Goal: Task Accomplishment & Management: Manage account settings

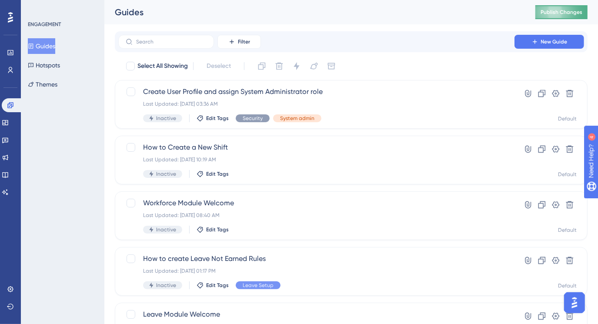
click at [553, 14] on span "Publish Changes" at bounding box center [561, 12] width 42 height 7
click at [211, 173] on span "Edit Tags" at bounding box center [217, 173] width 23 height 7
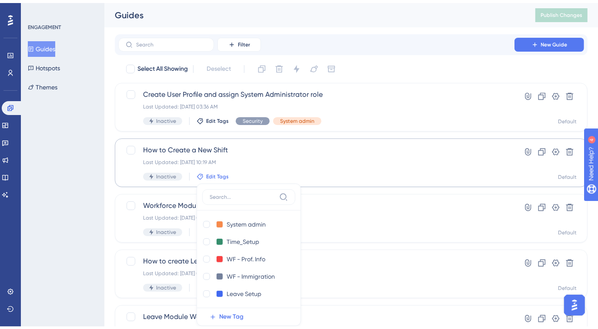
scroll to position [90, 0]
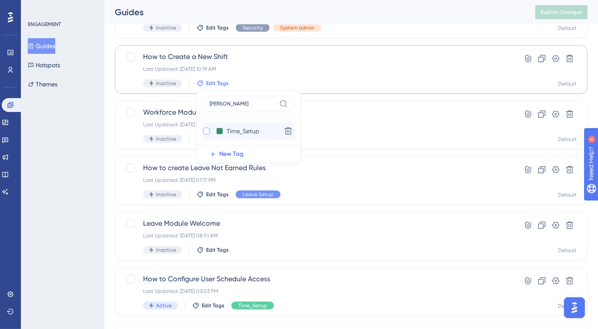
type input "[PERSON_NAME]"
click at [206, 131] on div at bounding box center [206, 131] width 7 height 7
checkbox input "true"
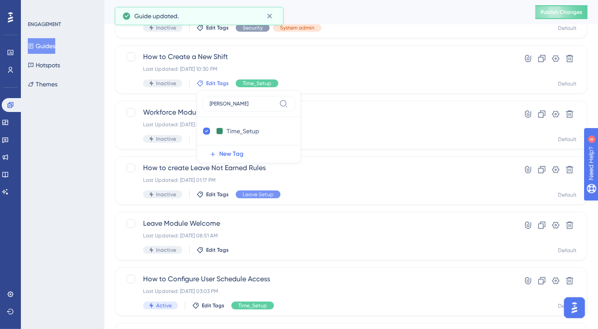
click at [82, 158] on div "ENGAGEMENT Guides Hotspots Themes" at bounding box center [62, 164] width 83 height 329
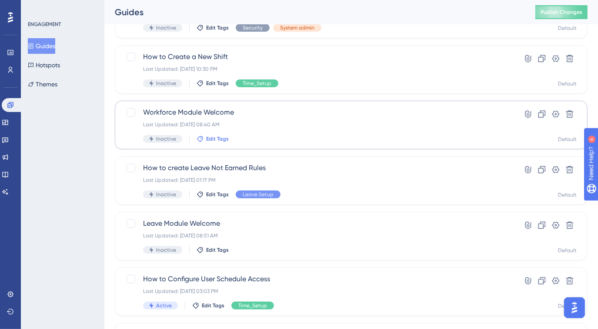
click at [219, 136] on span "Edit Tags" at bounding box center [217, 139] width 23 height 7
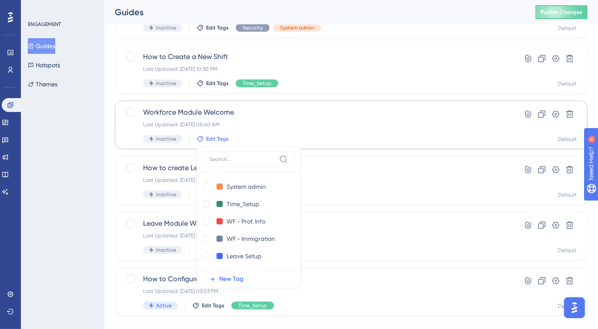
scroll to position [143, 0]
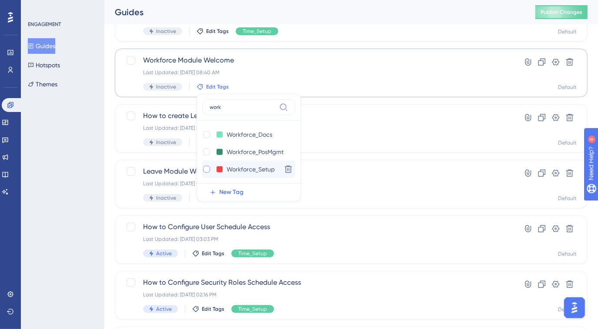
type input "work"
click at [207, 165] on div at bounding box center [206, 169] width 9 height 9
checkbox input "true"
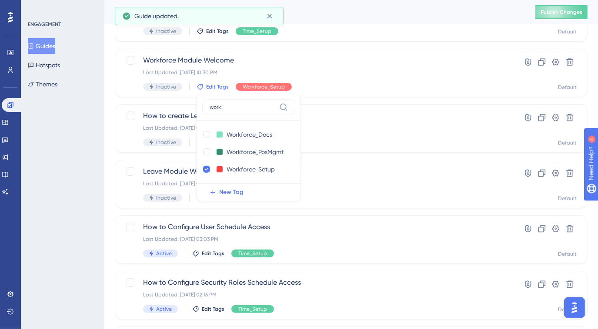
click at [93, 145] on div "ENGAGEMENT Guides Hotspots Themes" at bounding box center [62, 164] width 83 height 329
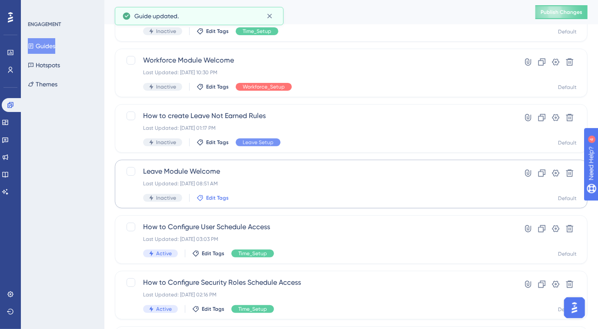
click at [211, 196] on span "Edit Tags" at bounding box center [217, 198] width 23 height 7
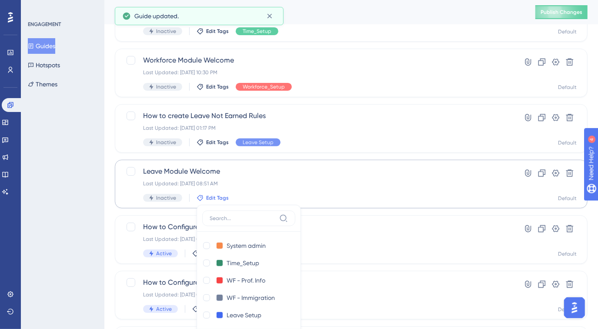
scroll to position [248, 0]
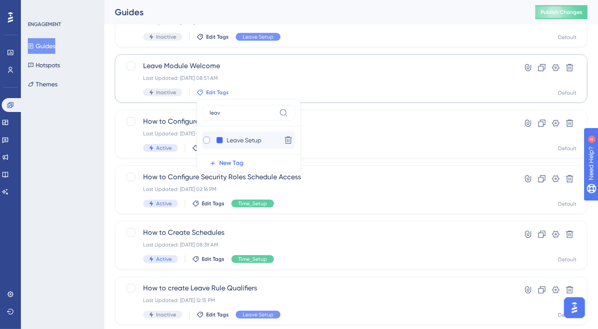
type input "leav"
click at [203, 139] on div at bounding box center [206, 140] width 7 height 7
checkbox input "true"
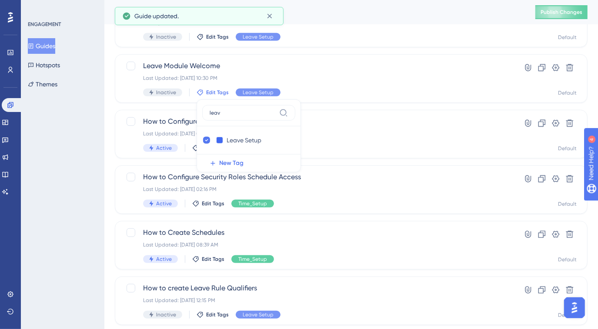
click at [72, 167] on div "ENGAGEMENT Guides Hotspots Themes" at bounding box center [62, 164] width 83 height 329
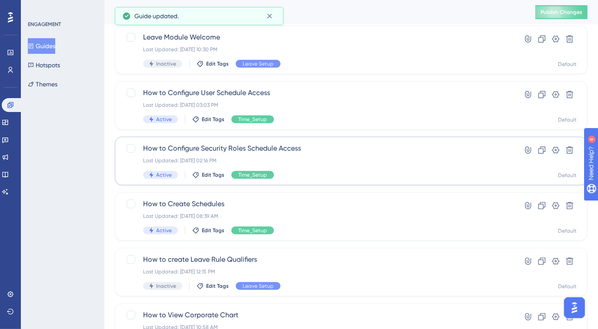
scroll to position [345, 0]
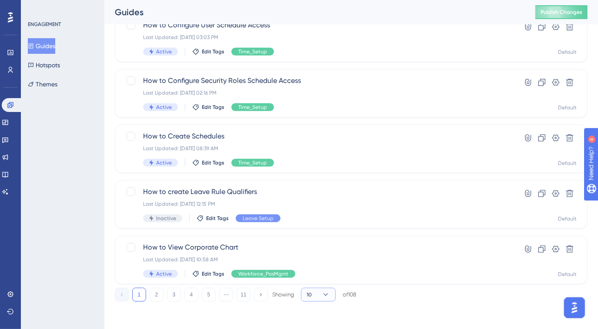
click at [329, 295] on icon at bounding box center [325, 295] width 9 height 9
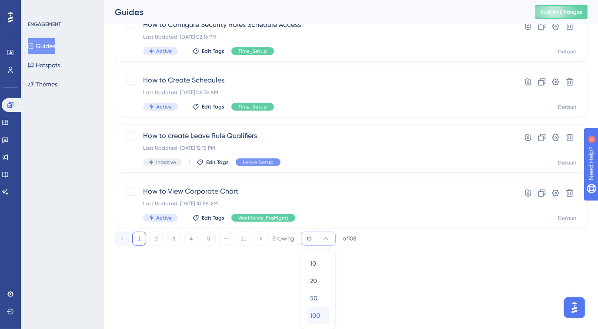
click at [315, 315] on span "100" at bounding box center [315, 316] width 10 height 10
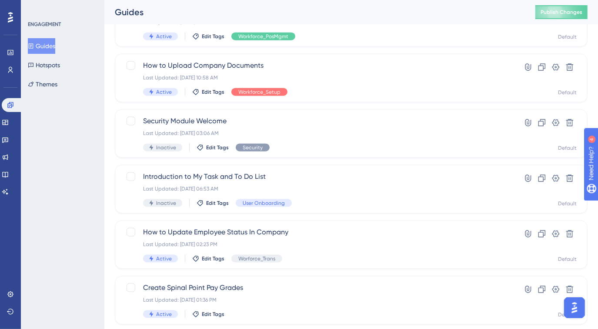
scroll to position [835, 0]
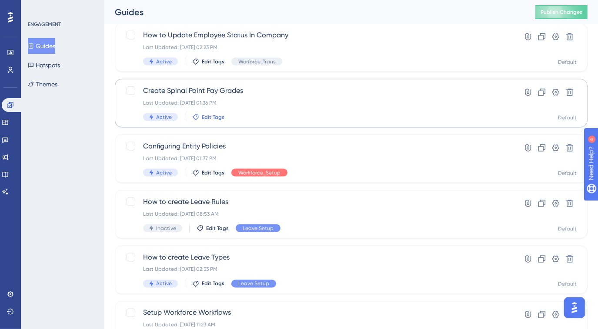
click at [220, 116] on span "Edit Tags" at bounding box center [213, 117] width 23 height 7
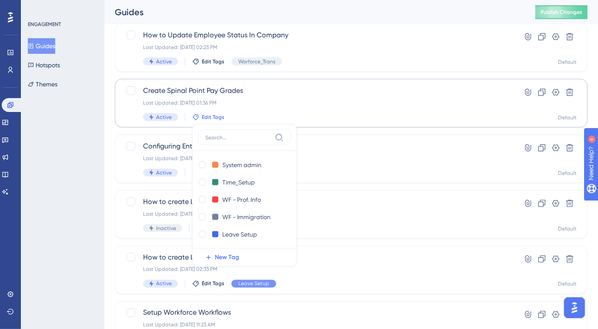
scroll to position [861, 0]
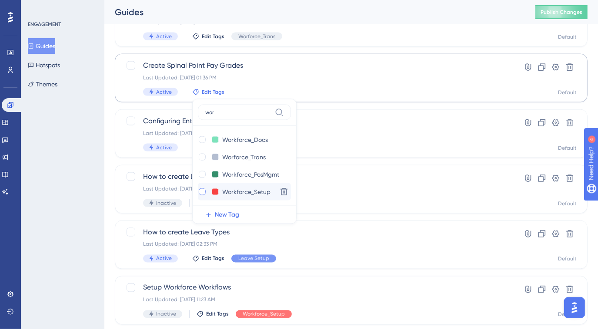
type input "wor"
click at [200, 192] on div at bounding box center [202, 192] width 7 height 7
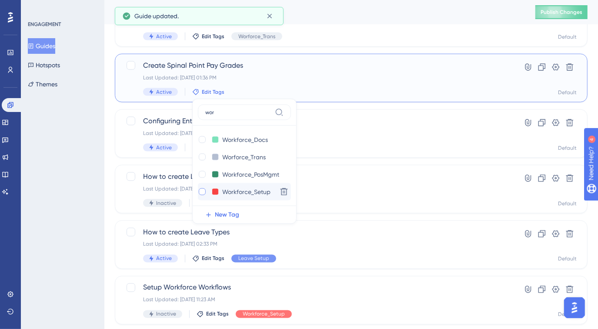
checkbox input "true"
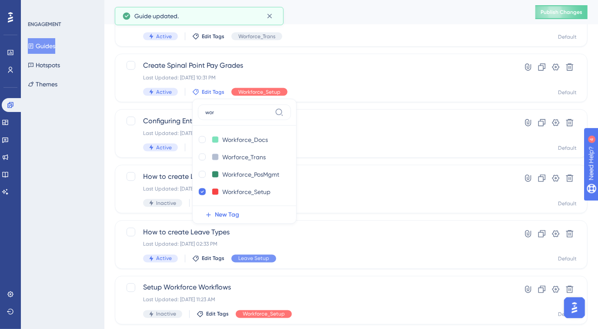
click at [68, 156] on div "ENGAGEMENT Guides Hotspots Themes" at bounding box center [62, 164] width 83 height 329
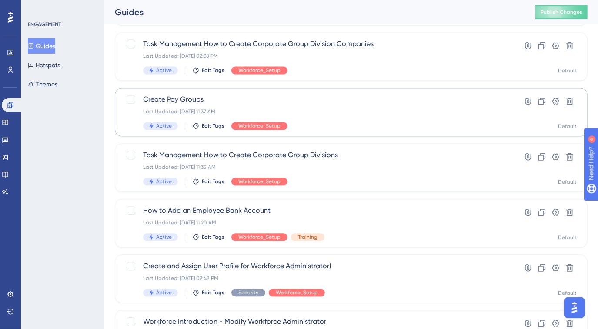
scroll to position [1295, 0]
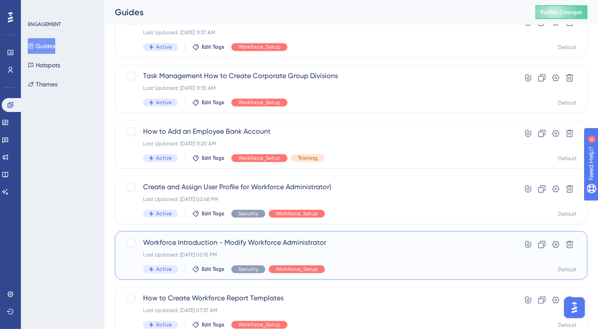
click at [265, 244] on span "Workforce Introduction - Modify Workforce Administrator" at bounding box center [316, 243] width 346 height 10
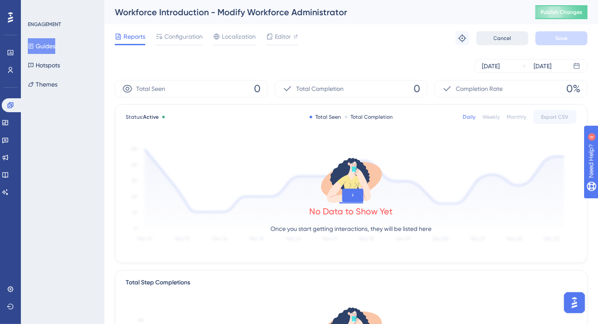
click at [501, 40] on span "Cancel" at bounding box center [502, 38] width 18 height 7
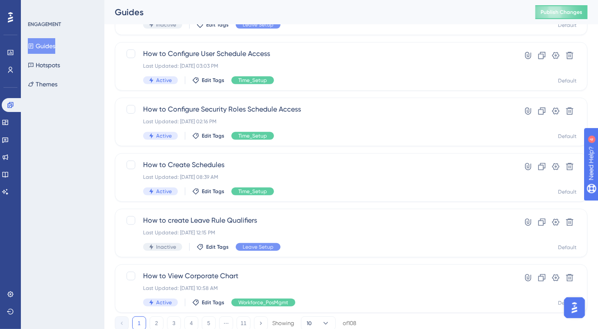
scroll to position [345, 0]
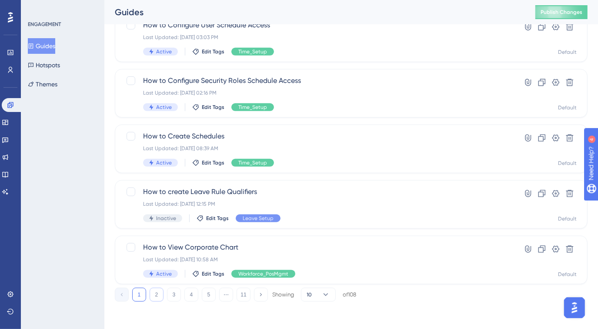
click at [158, 292] on button "2" at bounding box center [157, 295] width 14 height 14
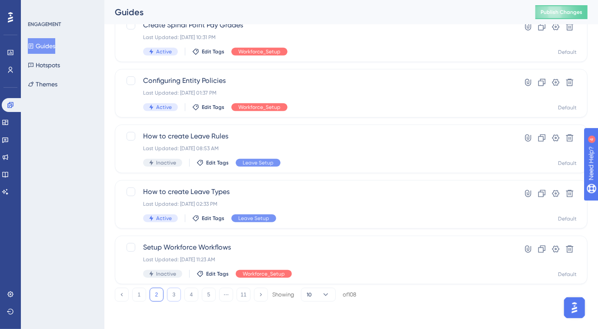
click at [177, 293] on button "3" at bounding box center [174, 295] width 14 height 14
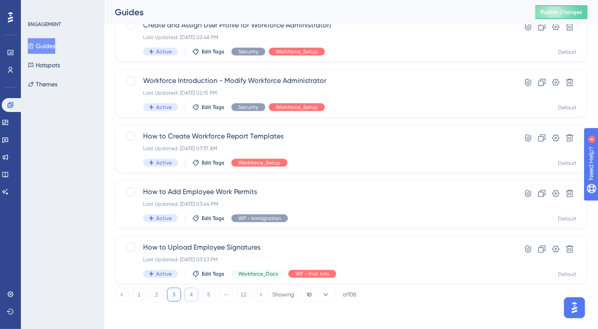
click at [189, 295] on button "4" at bounding box center [191, 295] width 14 height 14
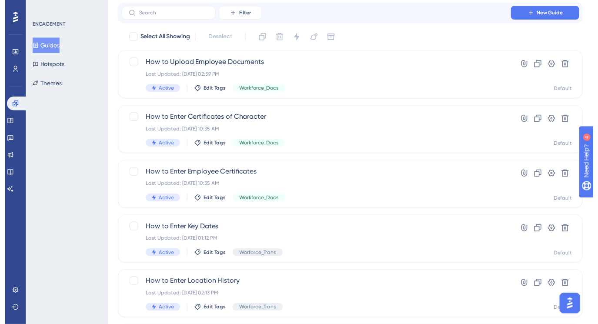
scroll to position [0, 0]
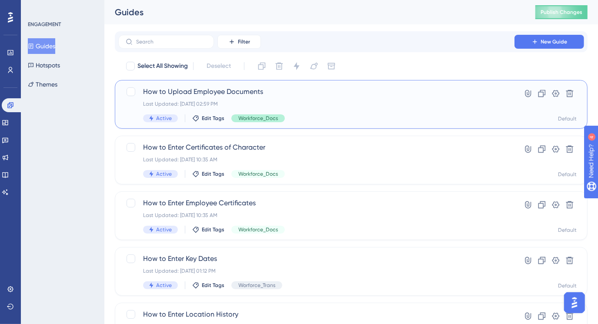
click at [256, 115] on span "Workforce_Docs" at bounding box center [258, 118] width 40 height 7
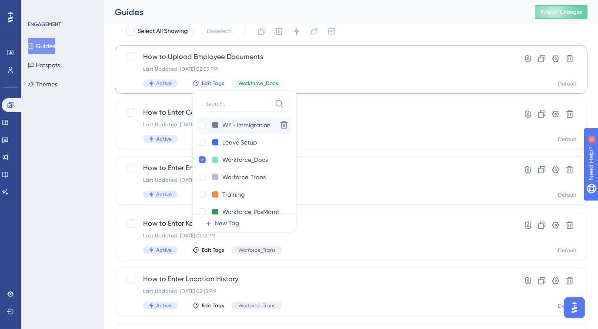
scroll to position [79, 0]
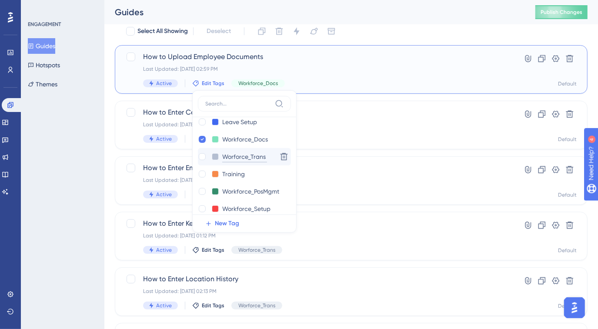
click at [247, 157] on input "Worforce_Trans" at bounding box center [244, 157] width 45 height 11
type input "WF_Trans"
type input "WF_Transactions"
click at [81, 142] on div "ENGAGEMENT Guides Hotspots Themes" at bounding box center [62, 164] width 83 height 329
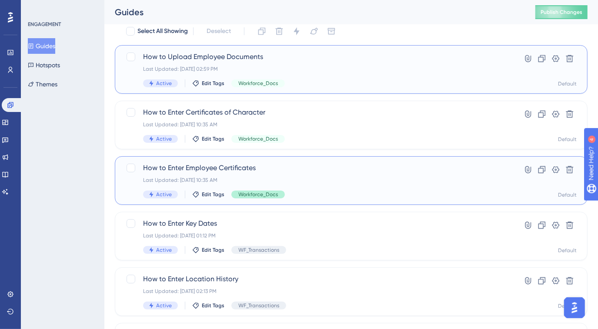
click at [269, 193] on span "Workforce_Docs" at bounding box center [258, 194] width 40 height 7
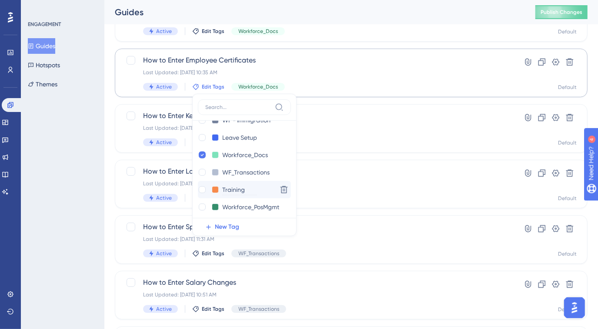
scroll to position [79, 0]
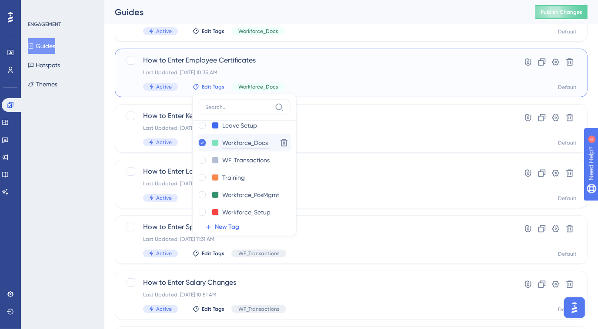
click at [249, 142] on input "Workforce_Docs" at bounding box center [245, 143] width 47 height 11
type input "WF_Docs"
click at [249, 142] on input "WF_Docs" at bounding box center [239, 143] width 35 height 11
type input "WF_Document"
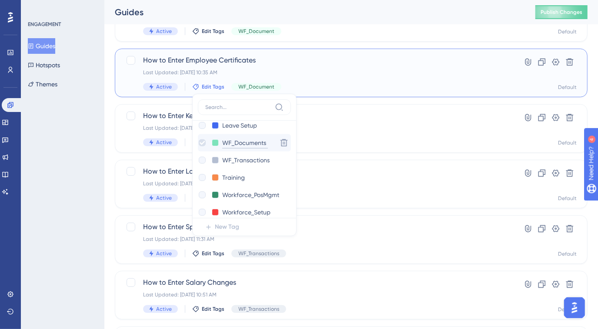
type input "WF_Documents"
click at [260, 194] on input "Workforce_PosMgmt" at bounding box center [251, 195] width 59 height 11
type input "WF_PosMgmt"
click at [243, 194] on input "WF_PosMgmt" at bounding box center [242, 195] width 40 height 11
type input "WF_PositionMgmt"
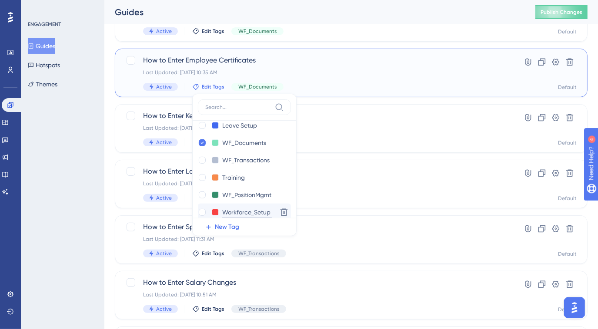
click at [247, 213] on input "Workforce_Setup" at bounding box center [247, 212] width 50 height 11
type input "WF_Setup"
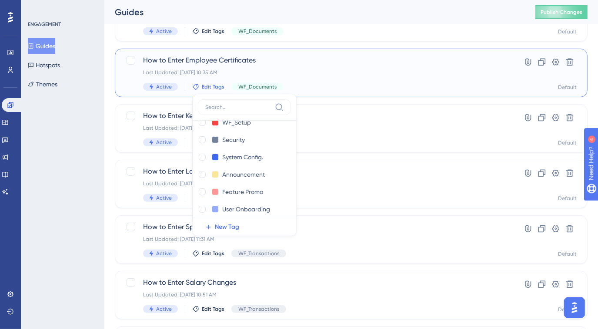
scroll to position [173, 0]
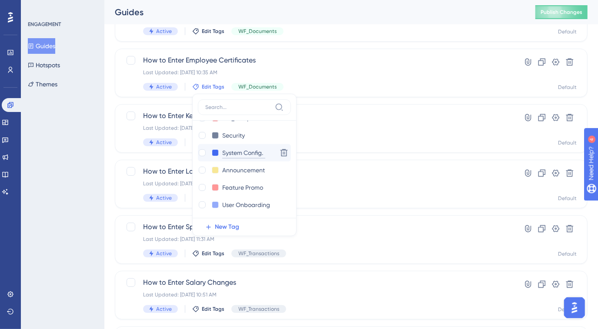
click at [261, 152] on input "System Config." at bounding box center [243, 153] width 43 height 11
type input "System"
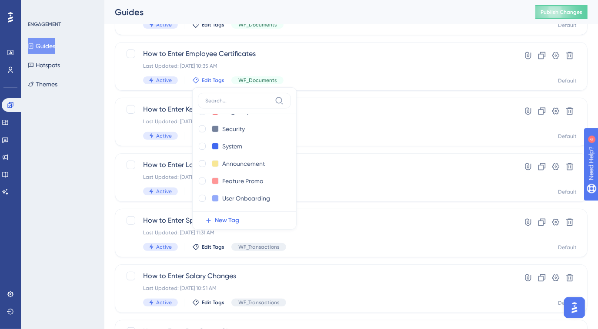
scroll to position [108, 0]
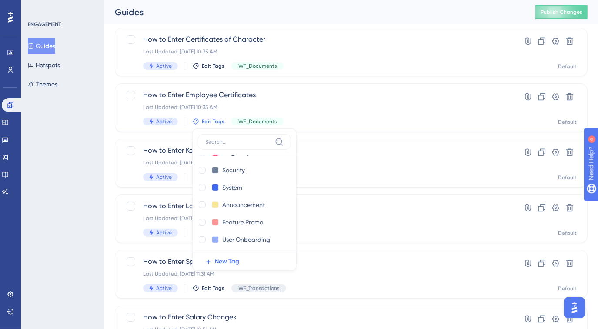
click at [74, 171] on div "ENGAGEMENT Guides Hotspots Themes" at bounding box center [62, 164] width 83 height 329
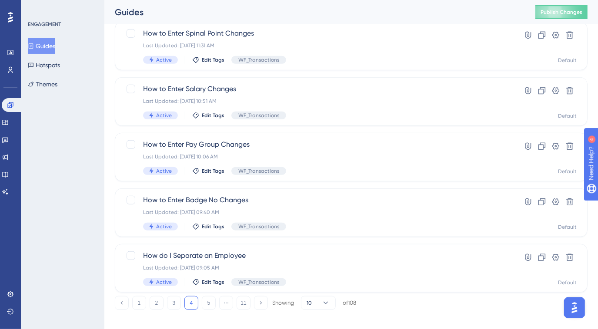
scroll to position [345, 0]
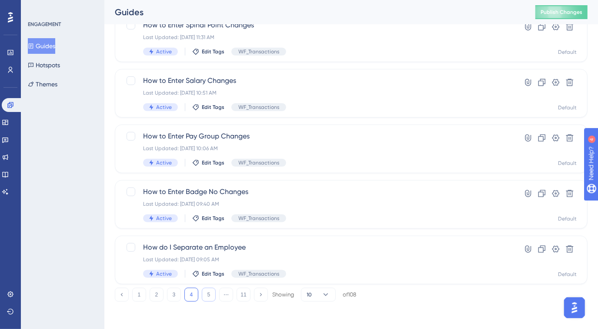
click at [212, 296] on button "5" at bounding box center [209, 295] width 14 height 14
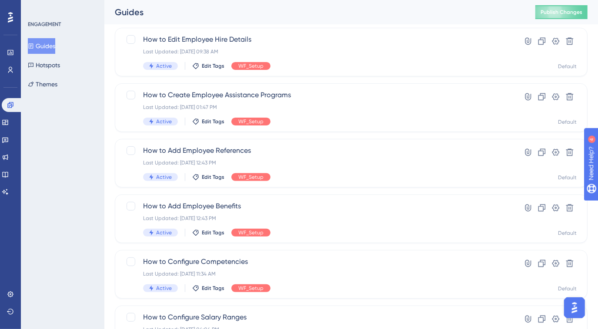
scroll to position [68, 0]
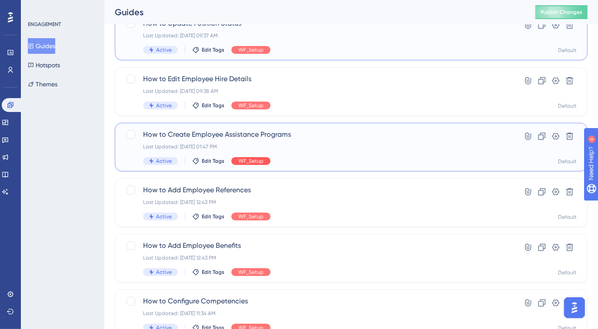
click at [256, 162] on span "WF_Setup" at bounding box center [250, 161] width 25 height 7
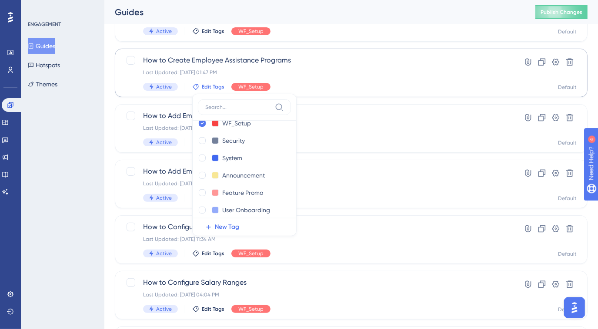
scroll to position [173, 0]
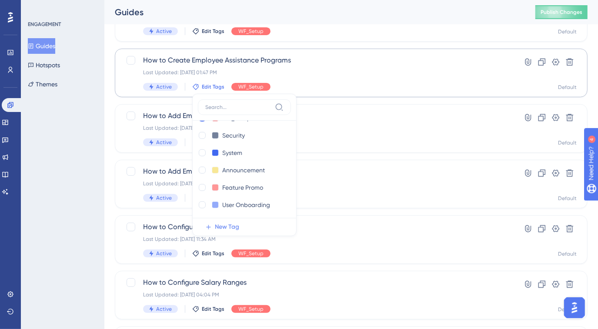
click at [222, 227] on span "New Tag" at bounding box center [227, 227] width 24 height 10
drag, startPoint x: 222, startPoint y: 133, endPoint x: 252, endPoint y: 133, distance: 29.6
click at [252, 133] on input "New Tag 1" at bounding box center [239, 135] width 35 height 11
type input "WF_"
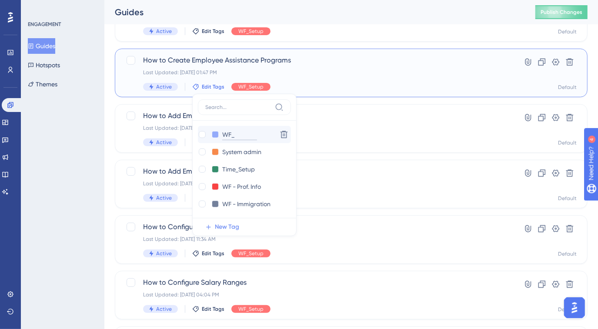
click at [249, 133] on input "WF_" at bounding box center [239, 135] width 35 height 11
type input "WF-"
click at [243, 133] on input "WF-" at bounding box center [239, 135] width 35 height 11
type input "WF"
click at [248, 135] on input "WF -" at bounding box center [239, 135] width 35 height 11
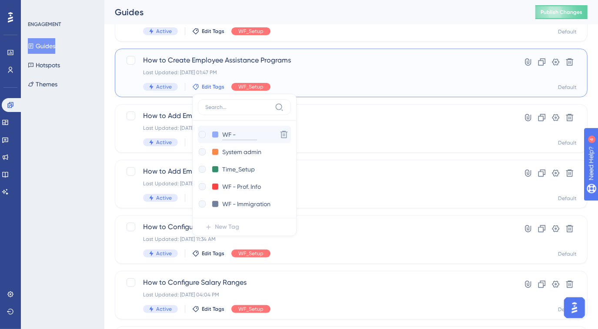
type input "WF - E"
click at [248, 135] on input "WF - E" at bounding box center [239, 135] width 35 height 11
type input "WF - Employee Det"
drag, startPoint x: 248, startPoint y: 135, endPoint x: 263, endPoint y: 135, distance: 14.8
click at [263, 135] on input "WF - Employee Det" at bounding box center [250, 135] width 56 height 11
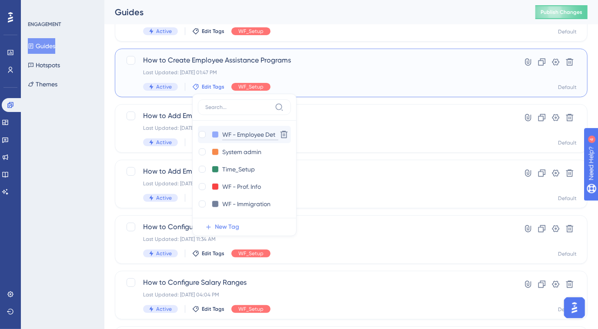
type input "WF - Emp Det"
click at [263, 135] on div "WF - Emp Det WF - Emp Det" at bounding box center [236, 135] width 76 height 11
click at [261, 135] on input "WF - Emp Det" at bounding box center [242, 135] width 41 height 11
type input "WF - Emp Details"
click at [81, 165] on div "ENGAGEMENT Guides Hotspots Themes" at bounding box center [62, 164] width 83 height 329
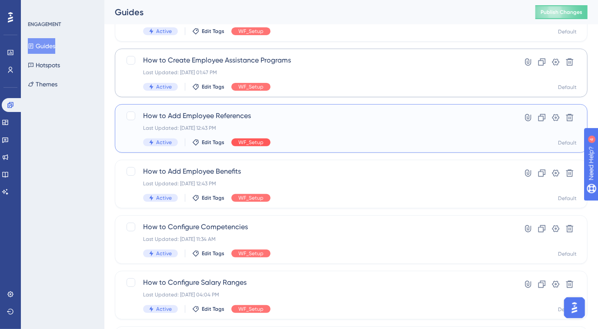
click at [257, 143] on span "WF_Setup" at bounding box center [250, 142] width 25 height 7
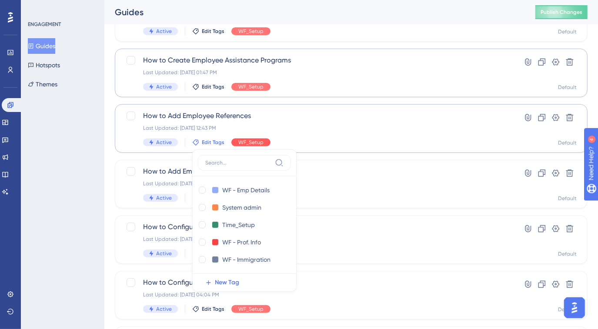
scroll to position [198, 0]
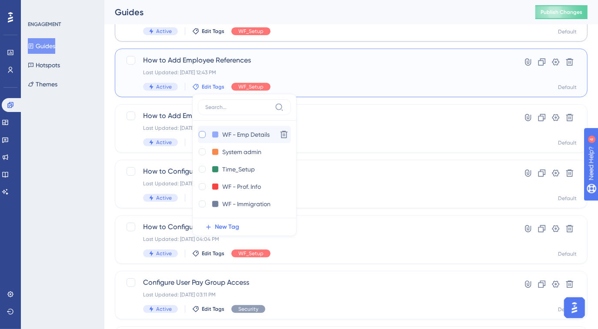
click at [199, 135] on div at bounding box center [202, 134] width 7 height 7
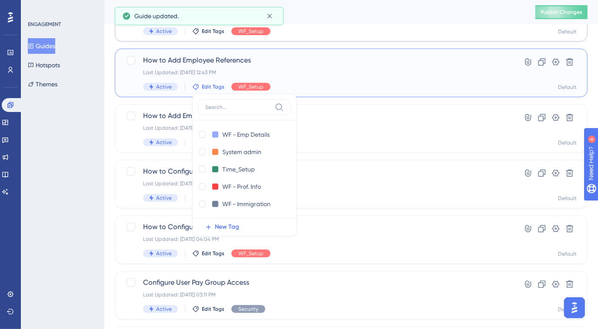
checkbox input "true"
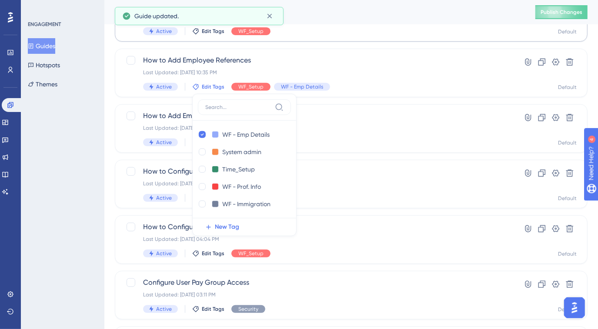
click at [76, 123] on div "ENGAGEMENT Guides Hotspots Themes" at bounding box center [62, 164] width 83 height 329
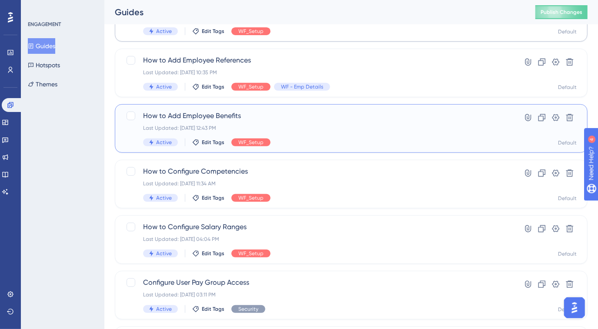
click at [291, 141] on div "Active Edit Tags WF_Setup" at bounding box center [316, 143] width 346 height 8
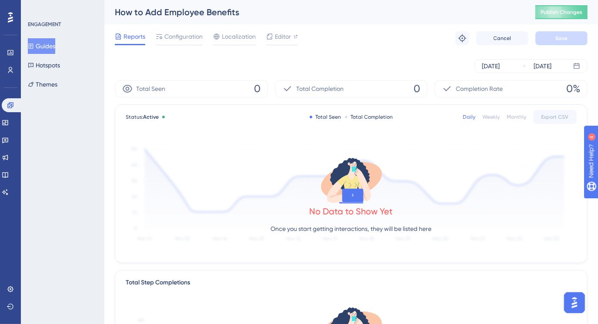
click at [44, 47] on button "Guides" at bounding box center [41, 46] width 27 height 16
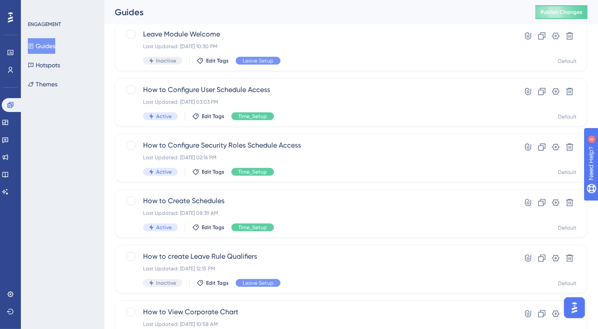
scroll to position [345, 0]
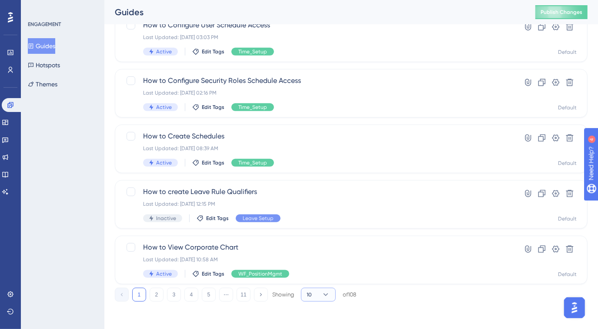
click at [323, 295] on icon at bounding box center [325, 295] width 9 height 9
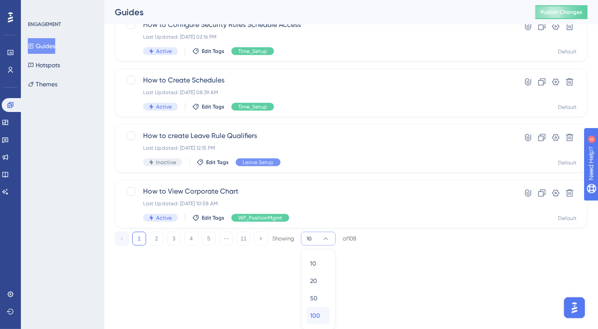
click at [322, 310] on div "100 100" at bounding box center [318, 315] width 17 height 17
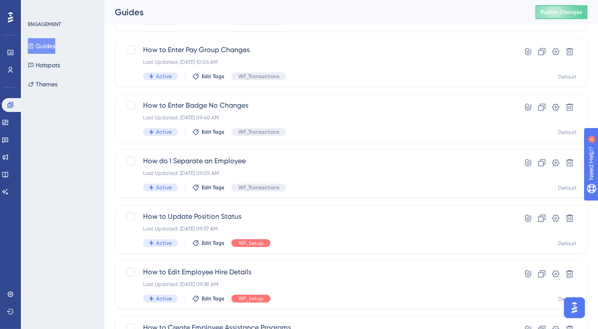
scroll to position [2218, 0]
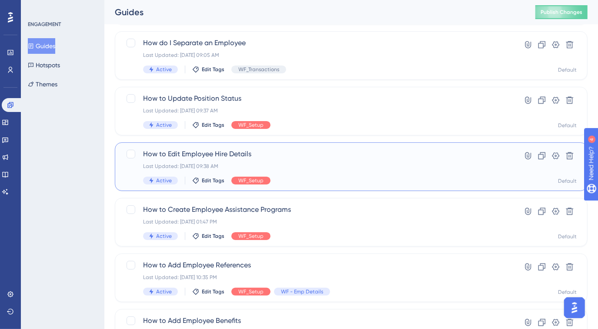
click at [303, 179] on div "Active Edit Tags WF_Setup" at bounding box center [316, 181] width 346 height 8
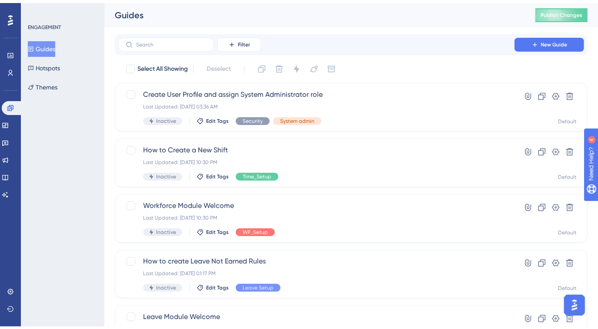
scroll to position [345, 0]
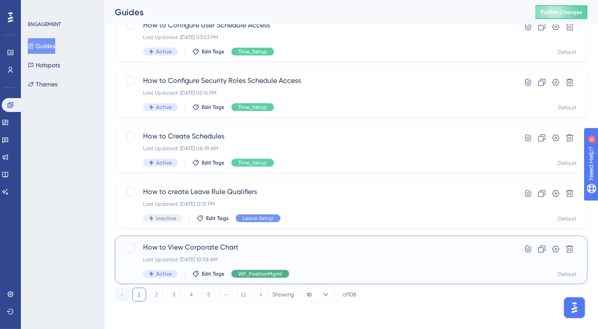
click at [277, 273] on span "WF_PositionMgmt" at bounding box center [260, 274] width 44 height 7
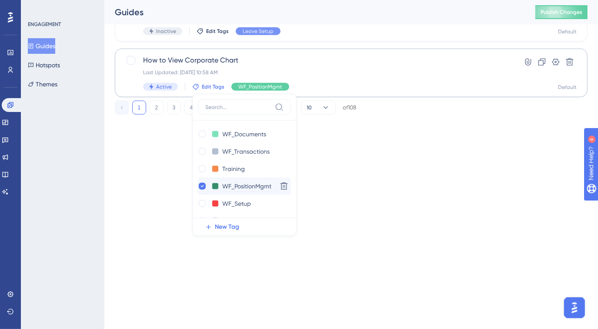
scroll to position [118, 0]
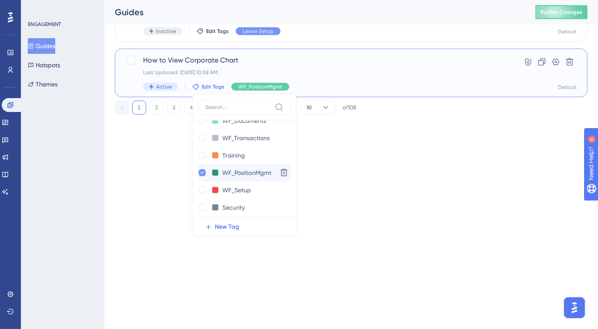
click at [200, 174] on icon at bounding box center [201, 173] width 3 height 6
checkbox input "false"
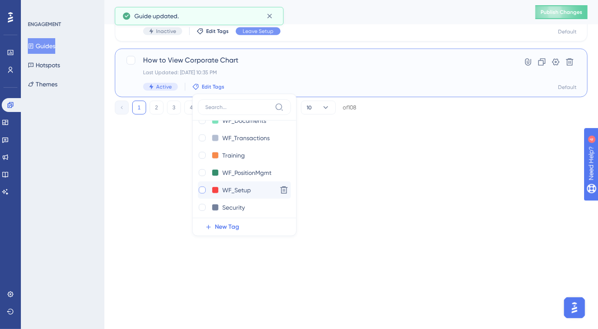
click at [200, 189] on div at bounding box center [202, 190] width 7 height 7
checkbox input "true"
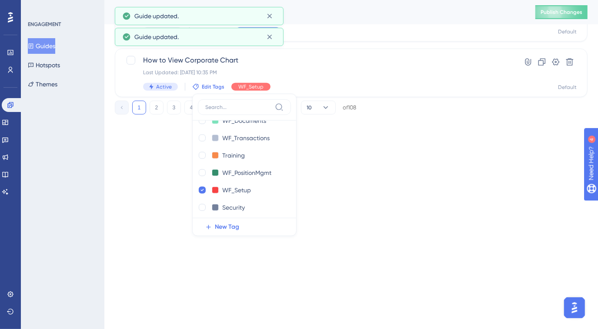
click at [76, 170] on div "ENGAGEMENT Guides Hotspots Themes" at bounding box center [62, 164] width 83 height 329
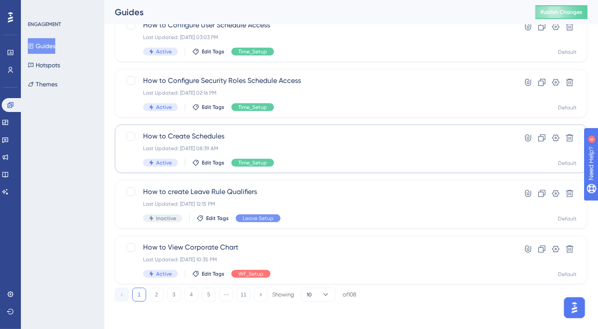
scroll to position [305, 0]
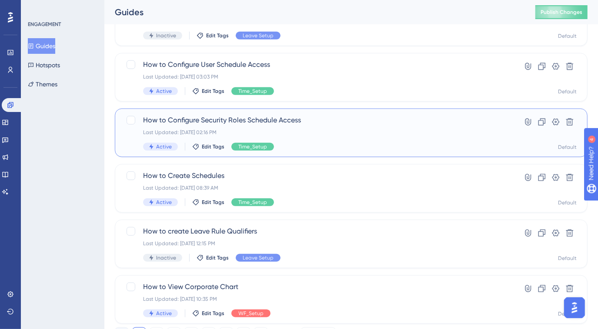
click at [294, 149] on div "Active Edit Tags Time_Setup" at bounding box center [316, 147] width 346 height 8
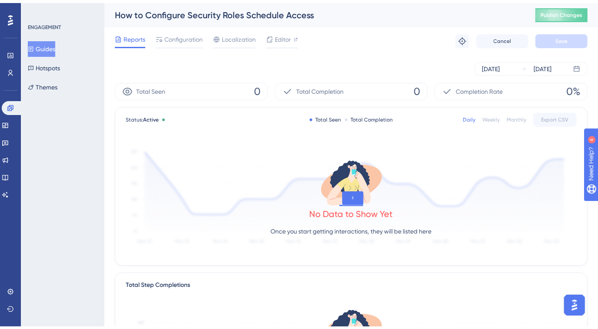
scroll to position [305, 0]
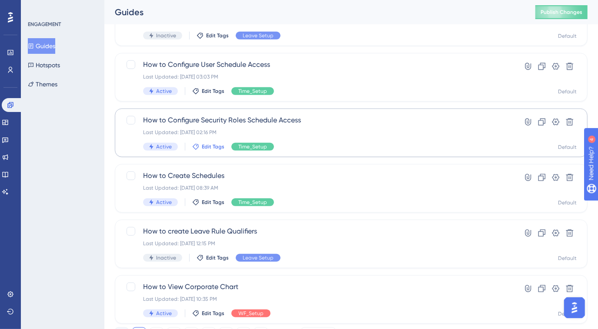
click at [206, 145] on span "Edit Tags" at bounding box center [213, 146] width 23 height 7
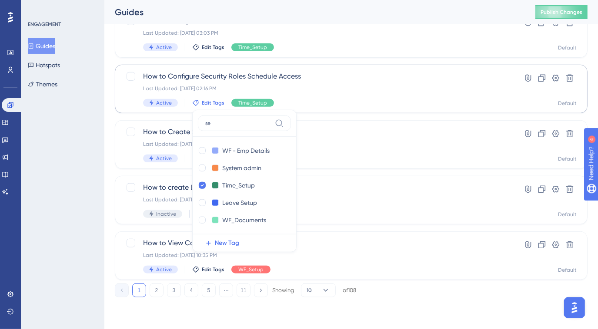
scroll to position [345, 0]
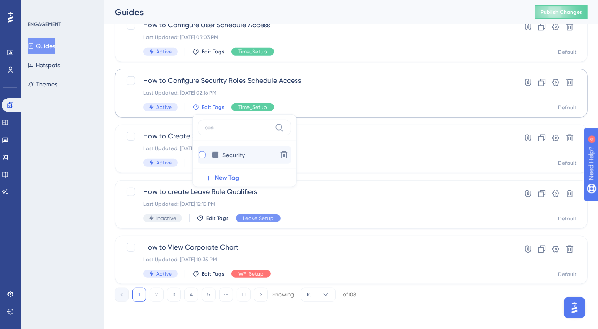
type input "sec"
click at [199, 156] on div at bounding box center [202, 155] width 7 height 7
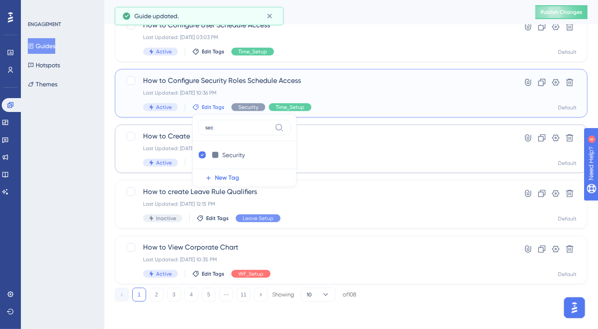
checkbox input "true"
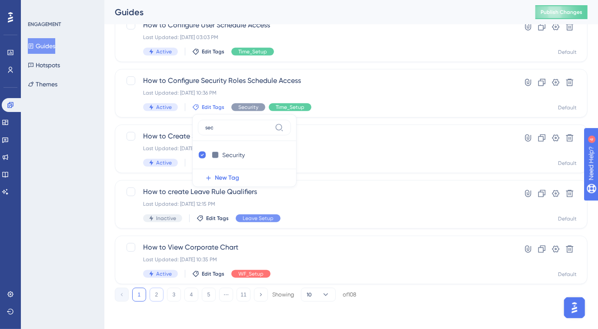
click at [159, 295] on button "2" at bounding box center [157, 295] width 14 height 14
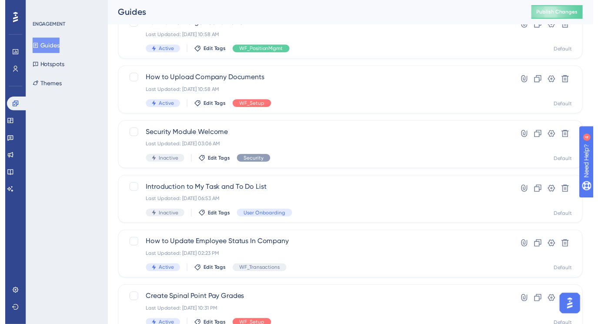
scroll to position [0, 0]
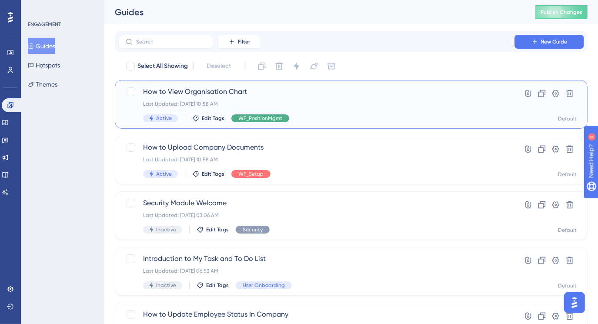
click at [246, 118] on span "WF_PositionMgmt" at bounding box center [260, 118] width 44 height 7
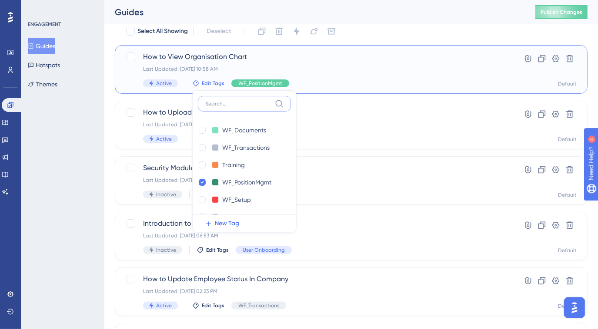
scroll to position [118, 0]
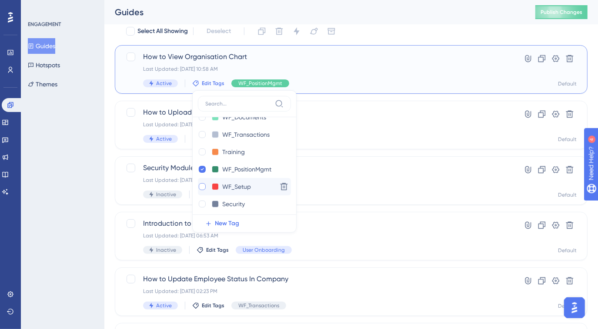
click at [201, 188] on div at bounding box center [202, 186] width 7 height 7
checkbox input "true"
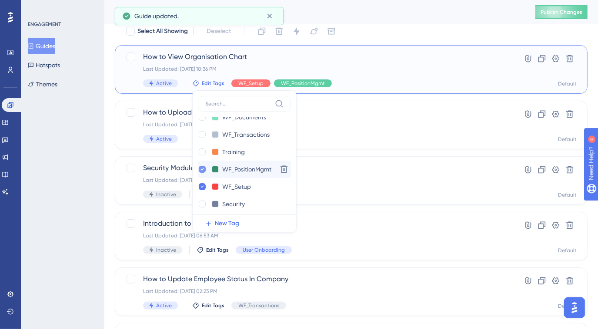
click at [200, 170] on icon at bounding box center [201, 169] width 3 height 6
checkbox input "false"
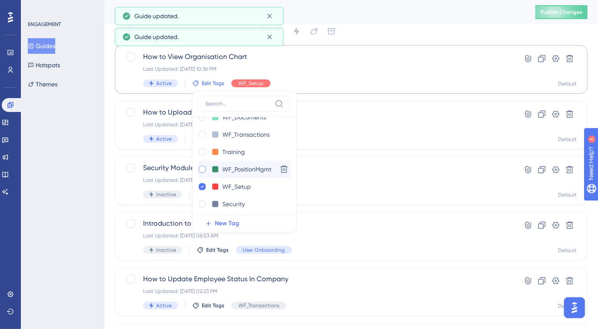
click at [94, 141] on div "ENGAGEMENT Guides Hotspots Themes" at bounding box center [62, 164] width 83 height 329
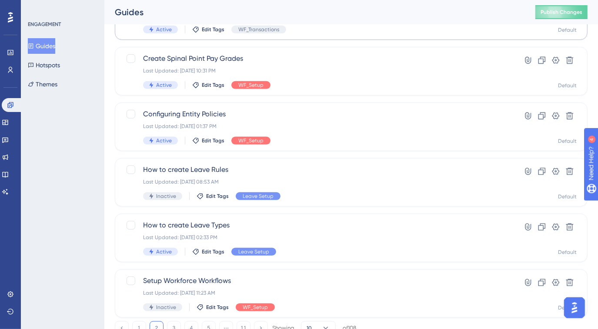
scroll to position [345, 0]
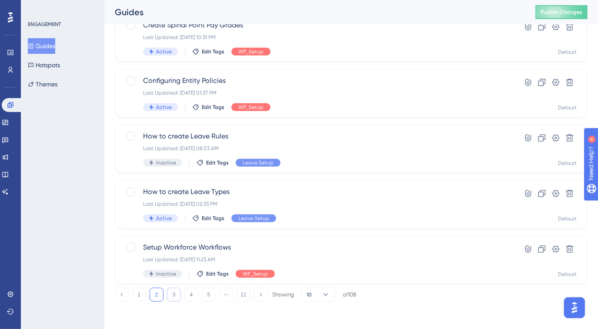
click at [172, 291] on button "3" at bounding box center [174, 295] width 14 height 14
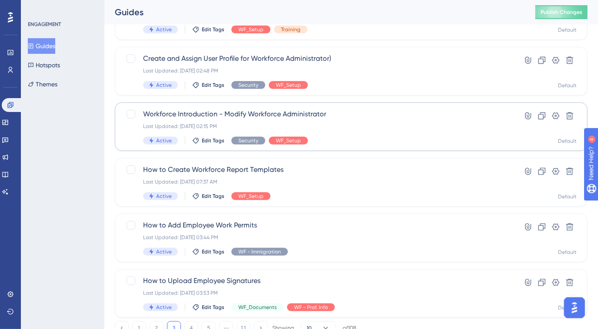
scroll to position [316, 0]
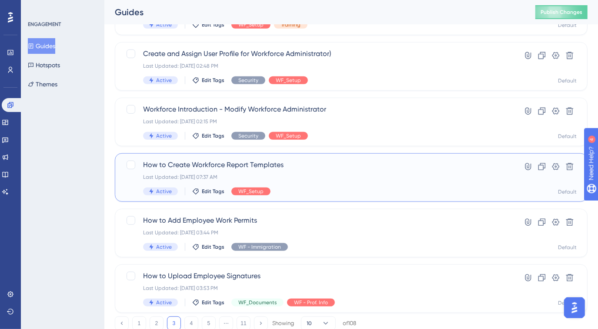
click at [300, 192] on div "Active Edit Tags WF_Setup" at bounding box center [316, 192] width 346 height 8
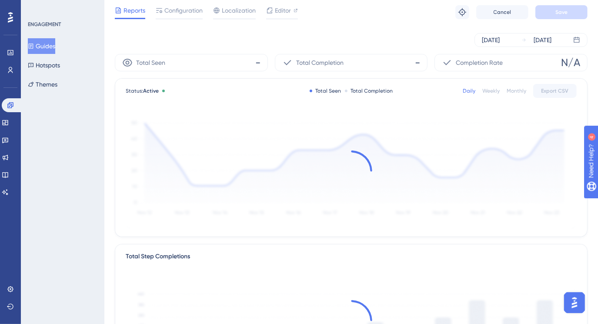
scroll to position [39, 0]
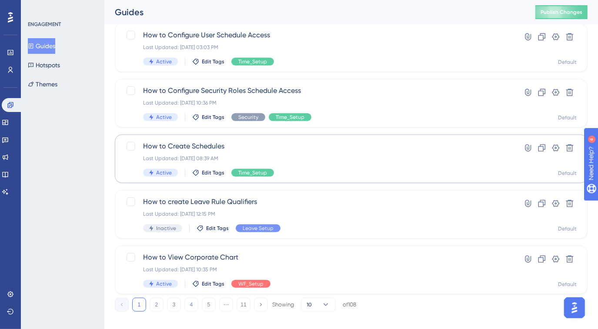
scroll to position [345, 0]
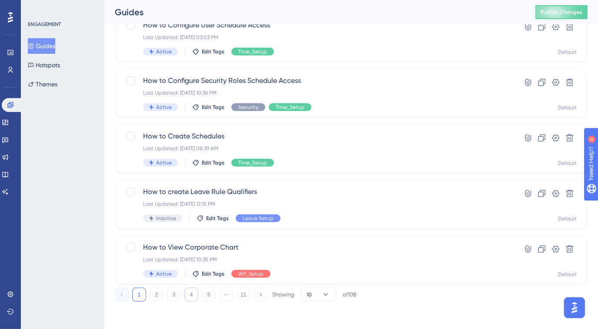
click at [190, 296] on button "4" at bounding box center [191, 295] width 14 height 14
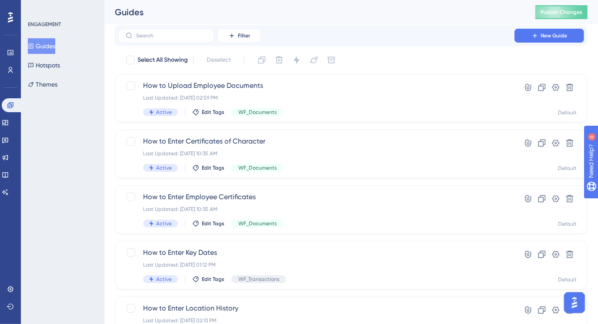
scroll to position [0, 0]
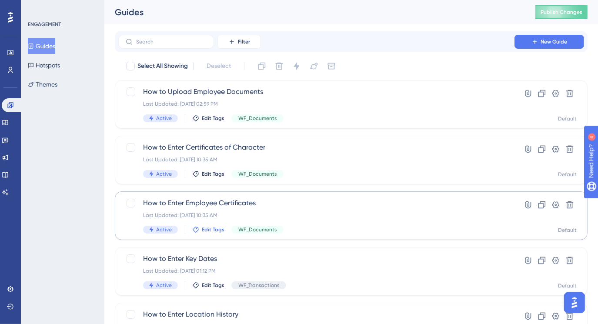
click at [213, 230] on span "Edit Tags" at bounding box center [213, 229] width 23 height 7
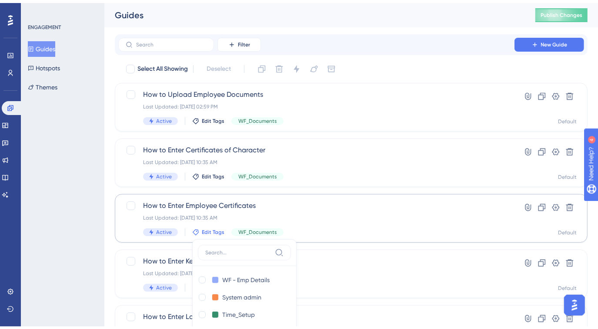
scroll to position [146, 0]
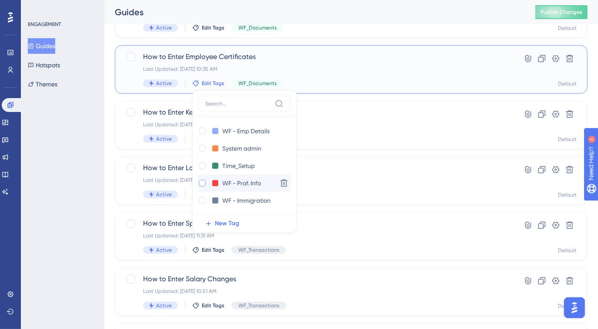
click at [200, 185] on div at bounding box center [202, 183] width 7 height 7
checkbox input "true"
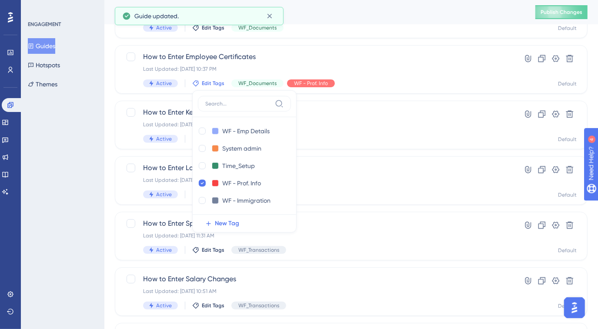
click at [66, 210] on div "ENGAGEMENT Guides Hotspots Themes" at bounding box center [62, 164] width 83 height 329
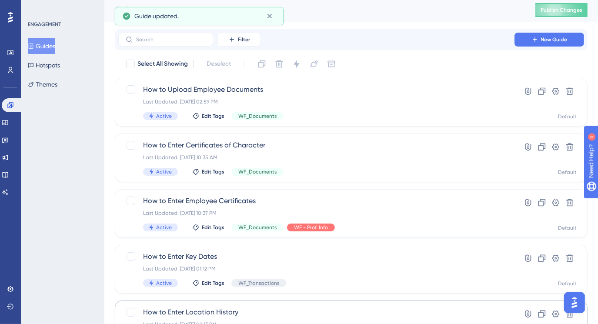
scroll to position [0, 0]
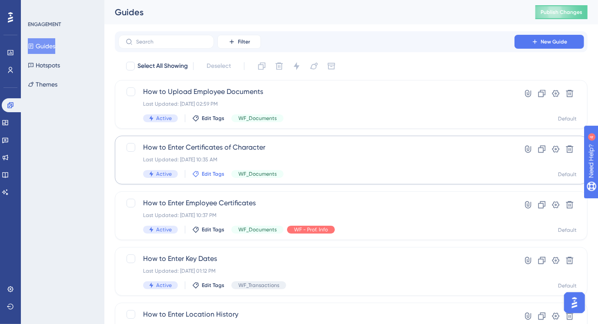
click at [215, 175] on span "Edit Tags" at bounding box center [213, 173] width 23 height 7
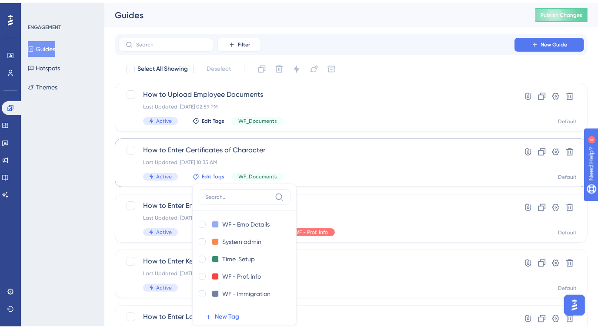
scroll to position [90, 0]
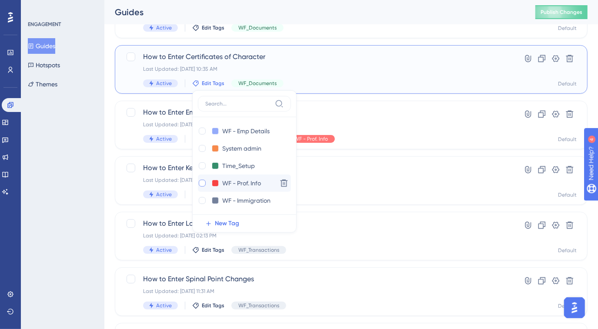
click at [203, 183] on div at bounding box center [202, 183] width 7 height 7
checkbox input "true"
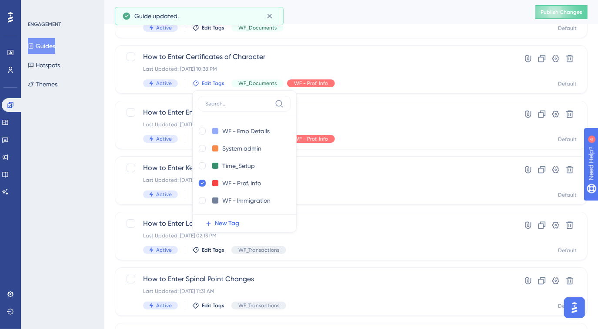
click at [76, 186] on div "ENGAGEMENT Guides Hotspots Themes" at bounding box center [62, 164] width 83 height 329
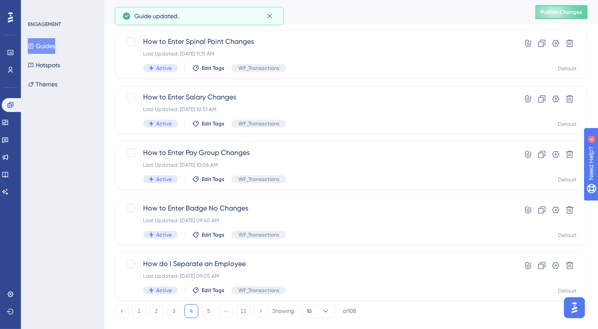
scroll to position [345, 0]
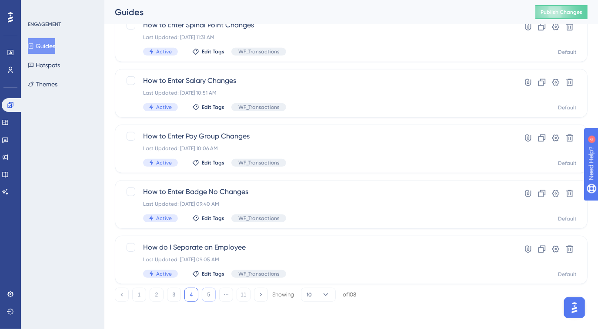
click at [209, 295] on button "5" at bounding box center [209, 295] width 14 height 14
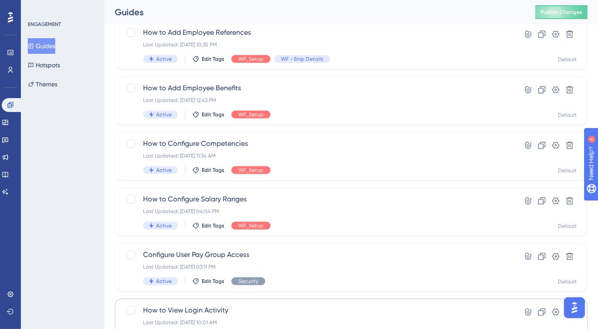
scroll to position [186, 0]
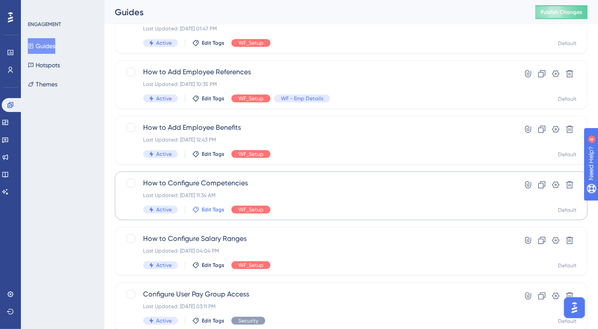
click at [208, 208] on span "Edit Tags" at bounding box center [213, 209] width 23 height 7
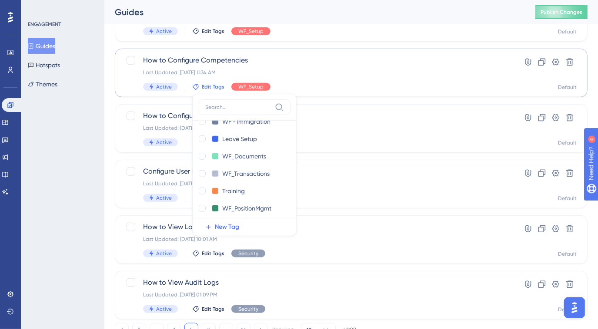
scroll to position [118, 0]
click at [204, 174] on div at bounding box center [202, 172] width 7 height 7
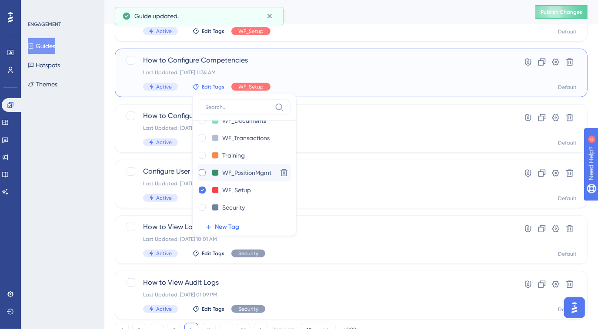
checkbox input "true"
click at [201, 188] on icon at bounding box center [201, 190] width 3 height 6
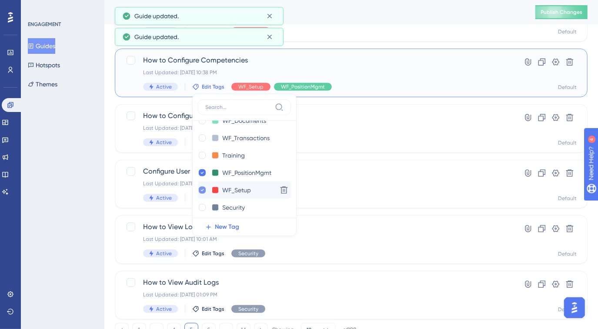
checkbox input "false"
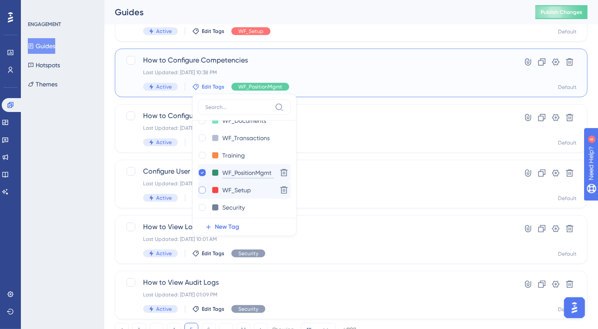
click at [255, 172] on input "WF_PositionMgmt" at bounding box center [248, 173] width 52 height 11
type input "WF_PosMgmt"
type input "WF_Pos/Mgmt"
type input "WF_Pos/JobMgmt"
click at [86, 196] on div "ENGAGEMENT Guides Hotspots Themes" at bounding box center [62, 164] width 83 height 329
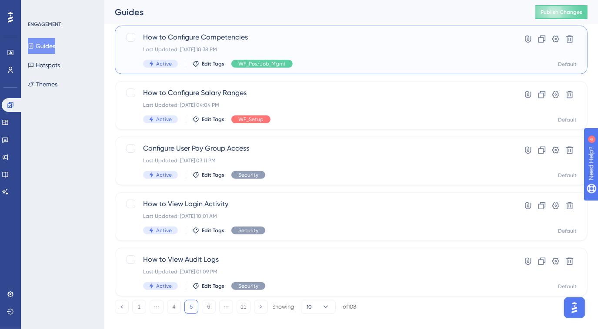
scroll to position [345, 0]
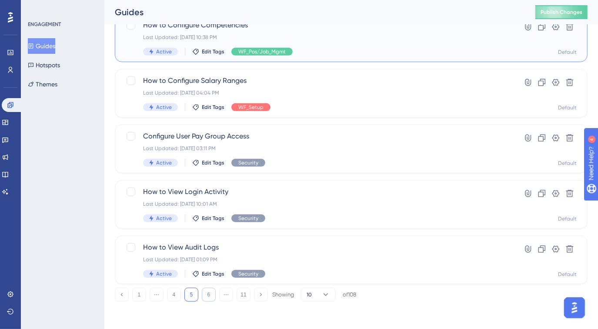
click at [209, 296] on button "6" at bounding box center [209, 295] width 14 height 14
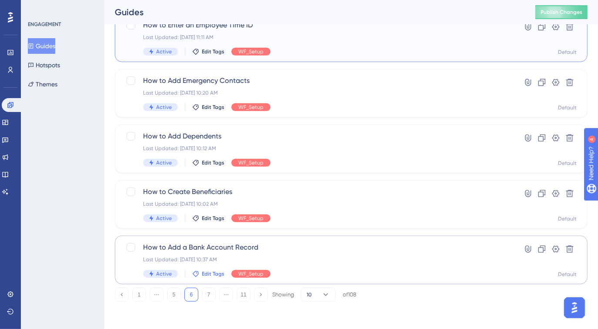
click at [220, 271] on span "Edit Tags" at bounding box center [213, 274] width 23 height 7
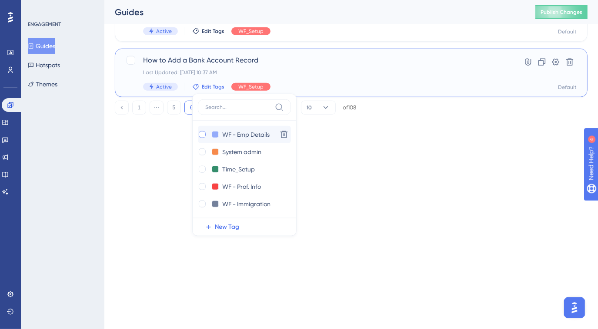
click at [202, 137] on div at bounding box center [202, 134] width 7 height 7
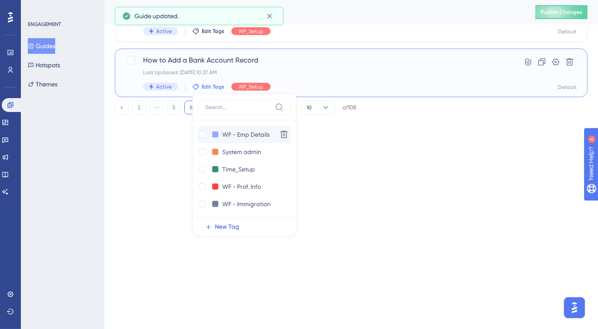
checkbox input "true"
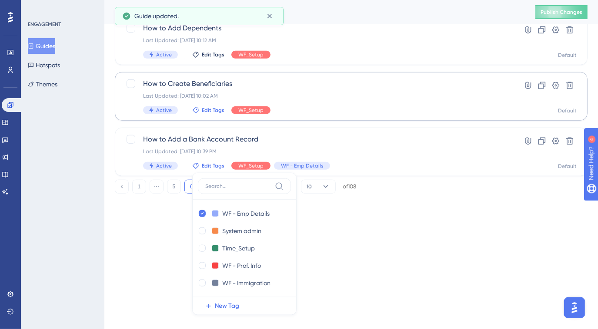
click at [213, 109] on span "Edit Tags" at bounding box center [213, 110] width 23 height 7
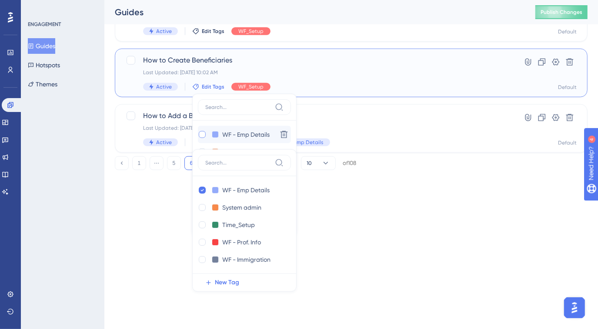
click at [203, 133] on div at bounding box center [202, 134] width 7 height 7
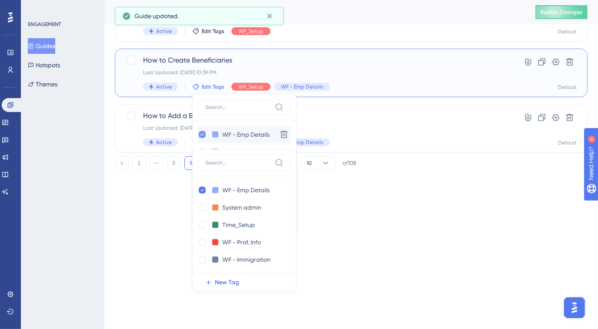
checkbox input "true"
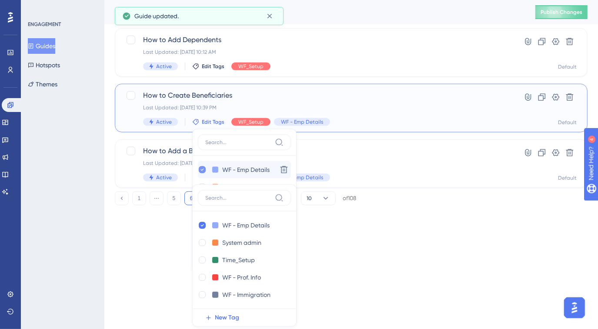
scroll to position [397, 0]
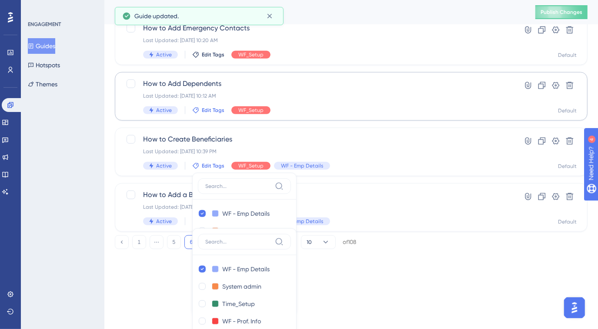
click at [211, 112] on span "Edit Tags" at bounding box center [213, 110] width 23 height 7
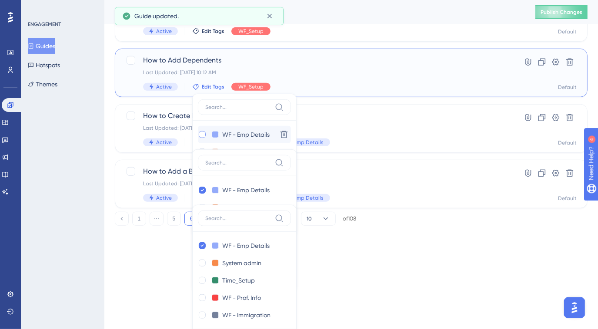
click at [202, 133] on div at bounding box center [202, 134] width 7 height 7
checkbox input "true"
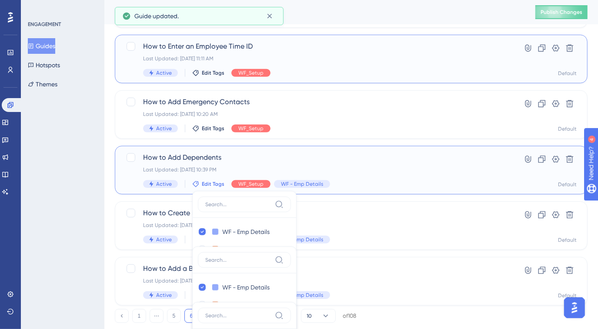
scroll to position [302, 0]
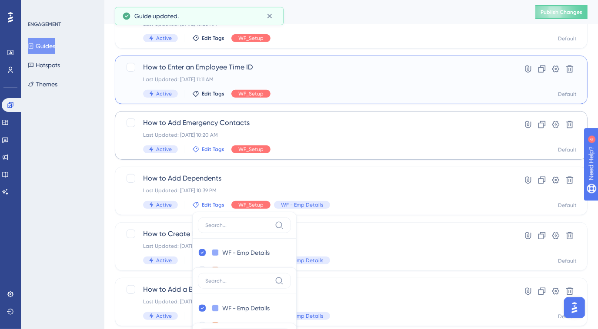
click at [202, 149] on span "Edit Tags" at bounding box center [213, 149] width 23 height 7
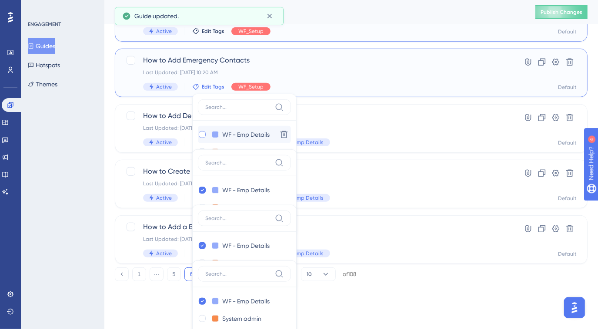
click at [202, 136] on div at bounding box center [202, 134] width 7 height 7
checkbox input "true"
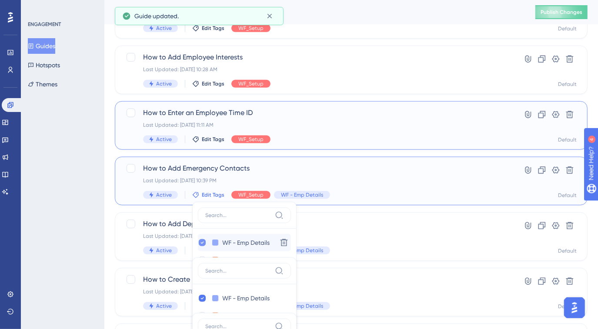
scroll to position [247, 0]
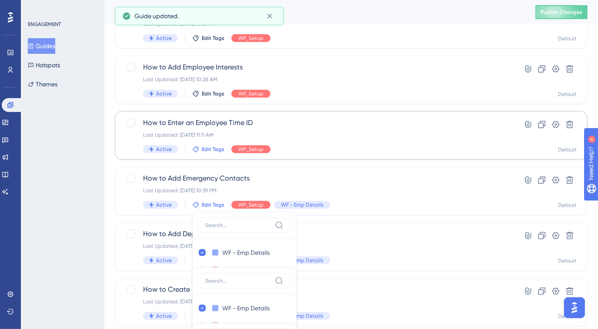
click at [206, 146] on span "Edit Tags" at bounding box center [213, 149] width 23 height 7
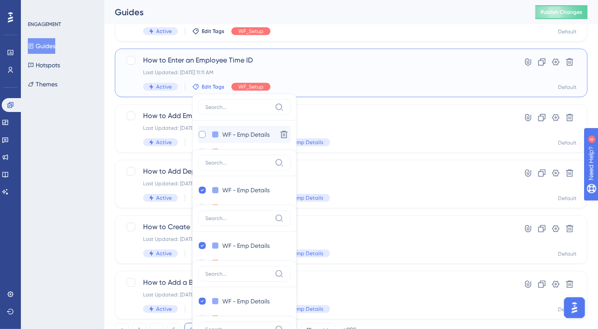
click at [203, 136] on div at bounding box center [202, 134] width 7 height 7
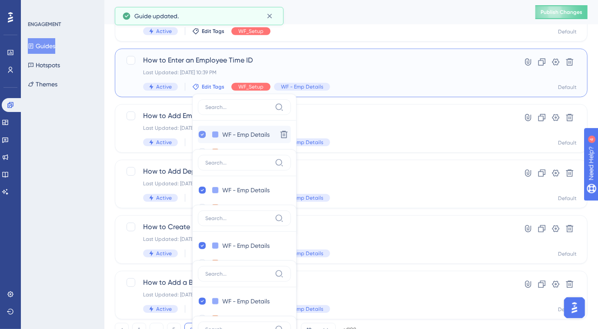
checkbox input "true"
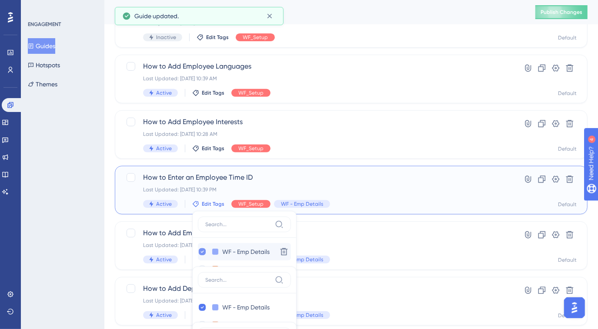
scroll to position [152, 0]
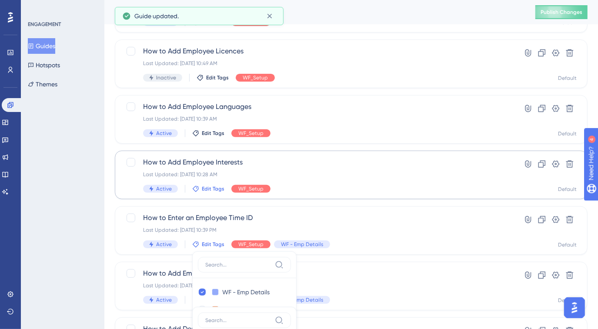
click at [207, 188] on span "Edit Tags" at bounding box center [213, 189] width 23 height 7
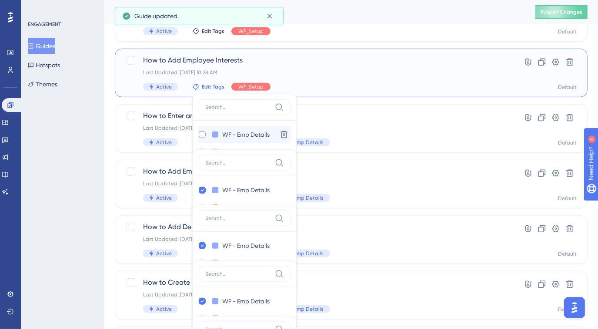
click at [203, 134] on div at bounding box center [202, 134] width 7 height 7
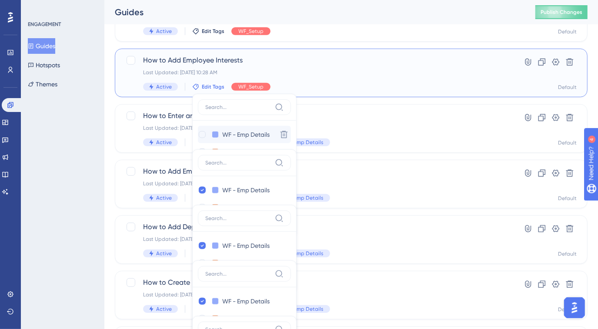
checkbox input "true"
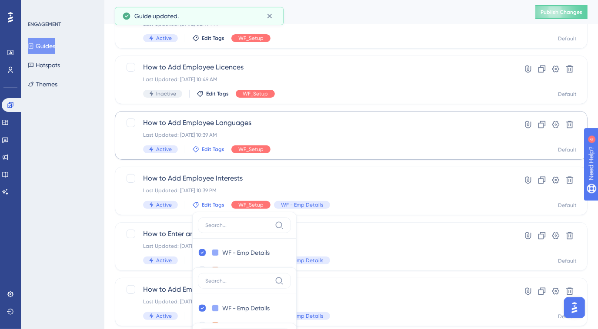
click at [209, 146] on span "Edit Tags" at bounding box center [213, 149] width 23 height 7
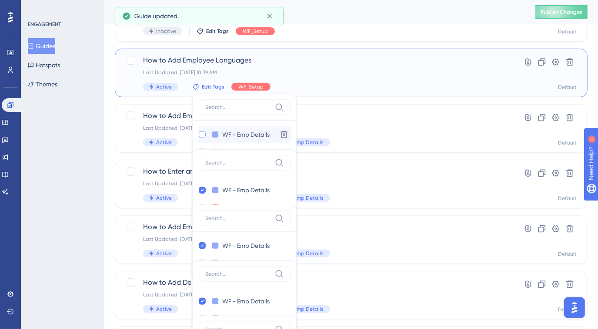
click at [203, 137] on div at bounding box center [202, 134] width 7 height 7
checkbox input "true"
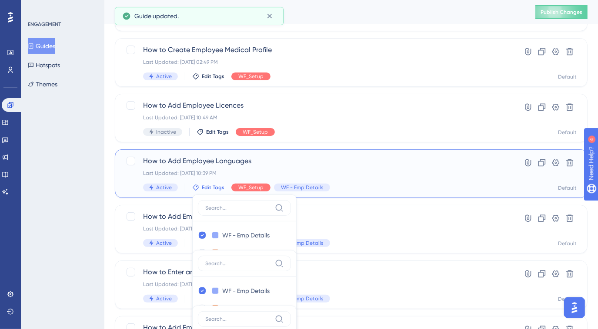
scroll to position [80, 0]
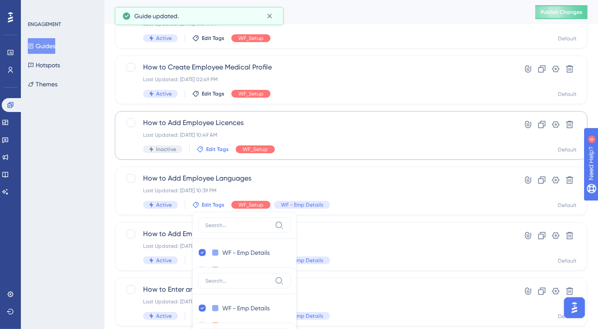
click at [216, 147] on span "Edit Tags" at bounding box center [217, 149] width 23 height 7
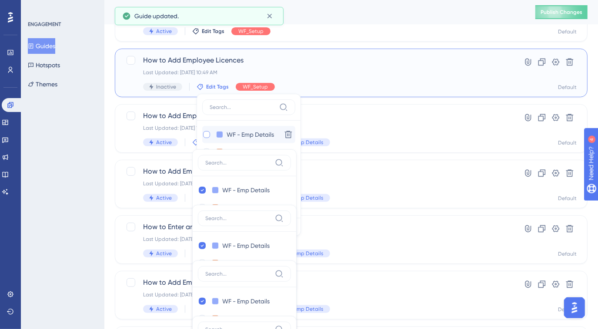
click at [203, 133] on div at bounding box center [206, 134] width 7 height 7
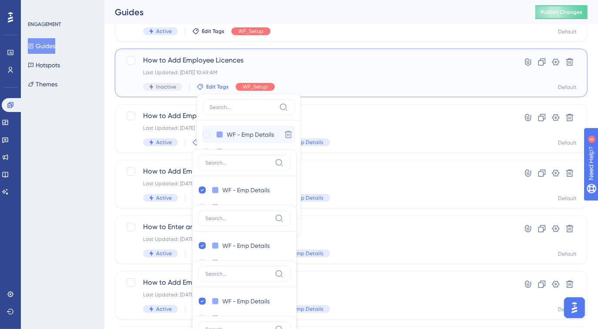
checkbox input "true"
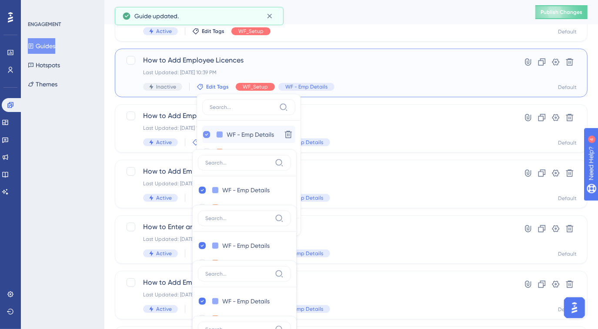
scroll to position [63, 0]
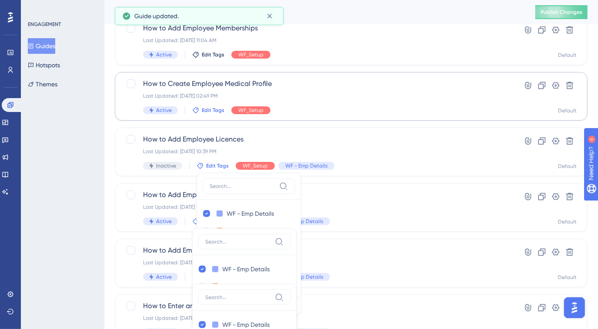
click at [214, 111] on span "Edit Tags" at bounding box center [213, 110] width 23 height 7
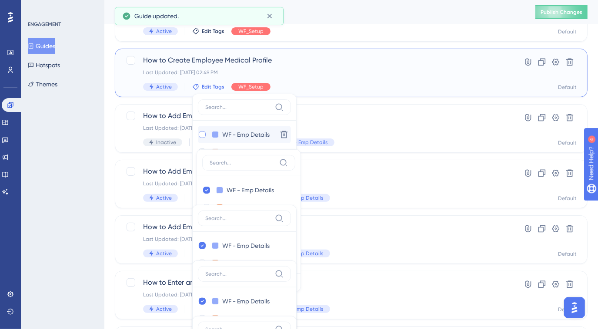
click at [201, 135] on div at bounding box center [202, 134] width 7 height 7
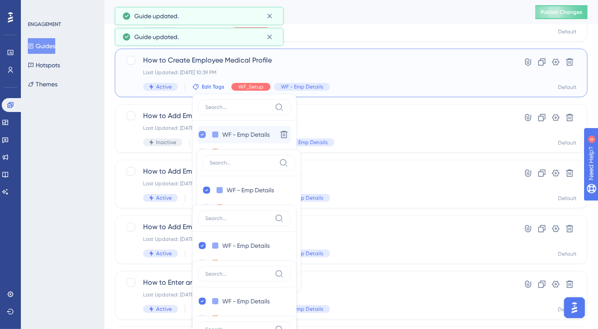
checkbox input "true"
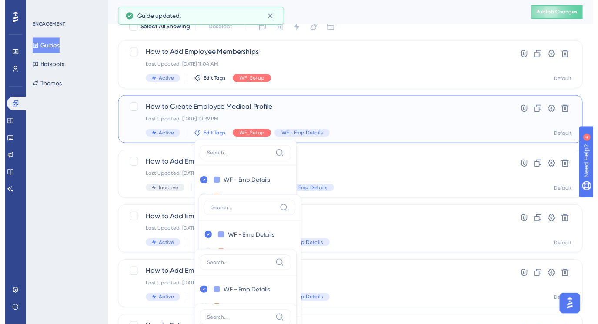
scroll to position [8, 0]
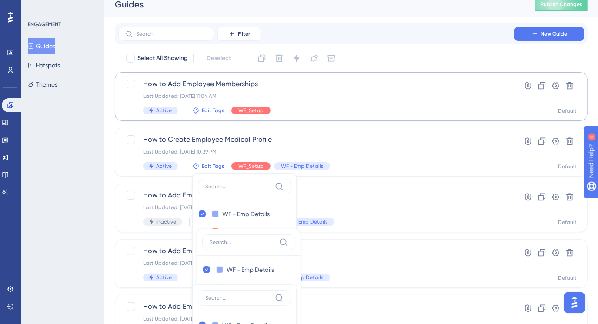
click at [203, 111] on span "Edit Tags" at bounding box center [213, 110] width 23 height 7
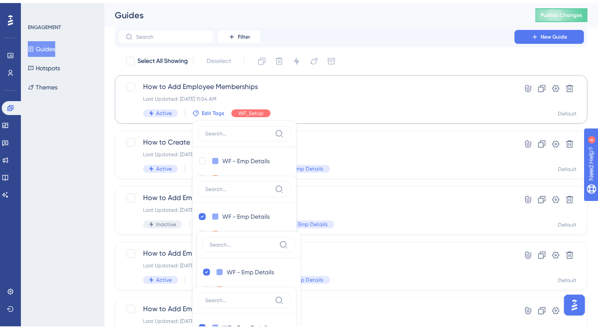
scroll to position [35, 0]
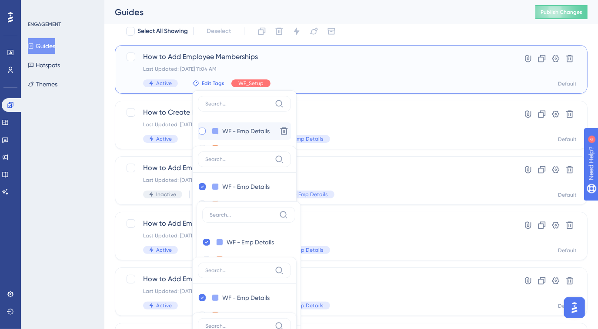
click at [202, 130] on div at bounding box center [202, 131] width 7 height 7
checkbox input "true"
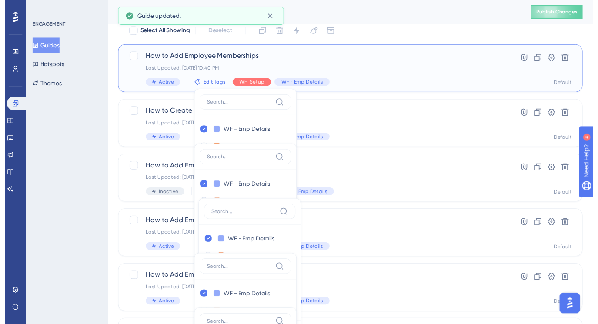
scroll to position [0, 0]
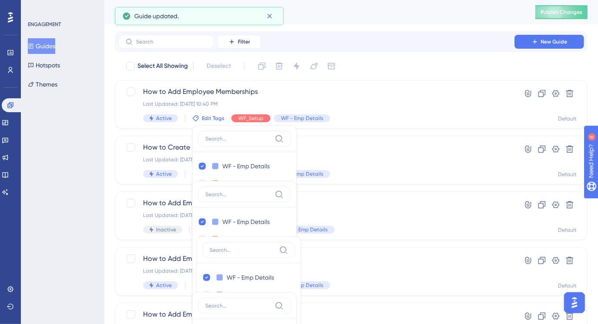
click at [61, 183] on div "ENGAGEMENT Guides Hotspots Themes" at bounding box center [62, 162] width 83 height 324
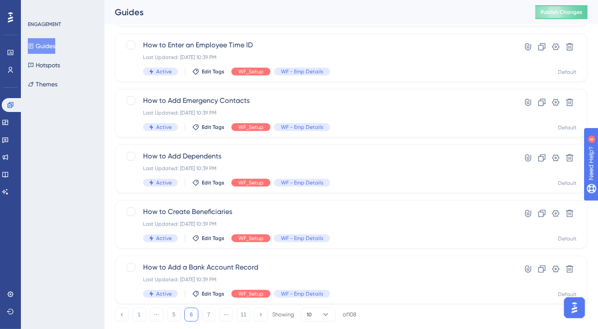
scroll to position [345, 0]
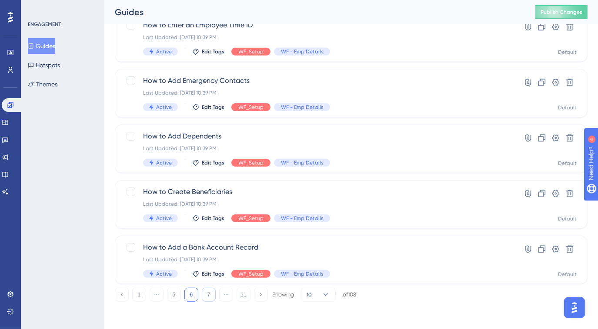
click at [211, 291] on button "7" at bounding box center [209, 295] width 14 height 14
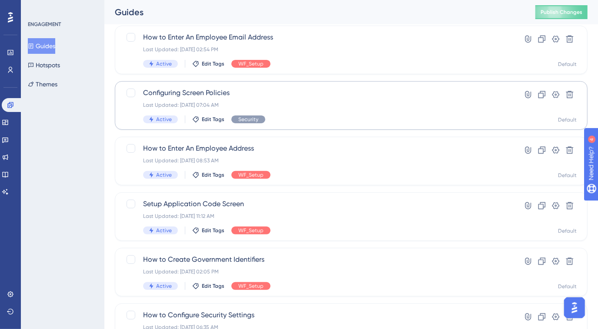
scroll to position [158, 0]
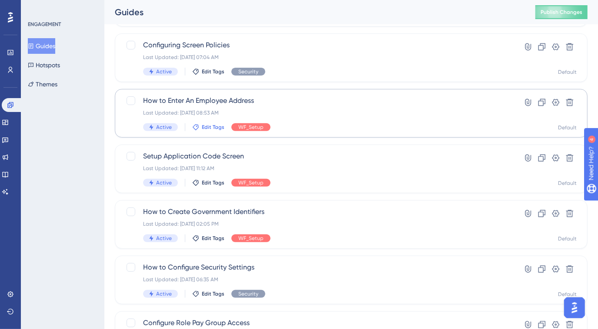
click at [215, 127] on span "Edit Tags" at bounding box center [213, 127] width 23 height 7
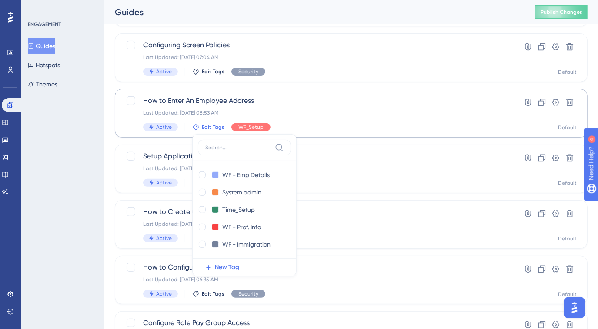
scroll to position [198, 0]
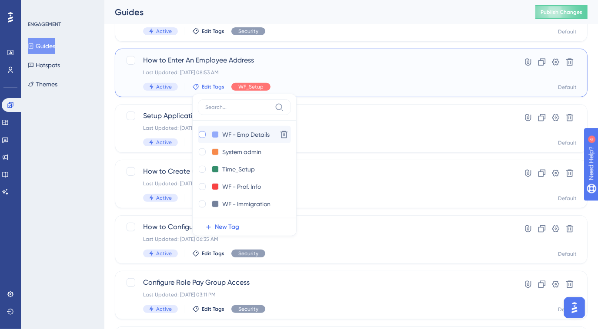
click at [201, 133] on div at bounding box center [202, 134] width 7 height 7
checkbox input "true"
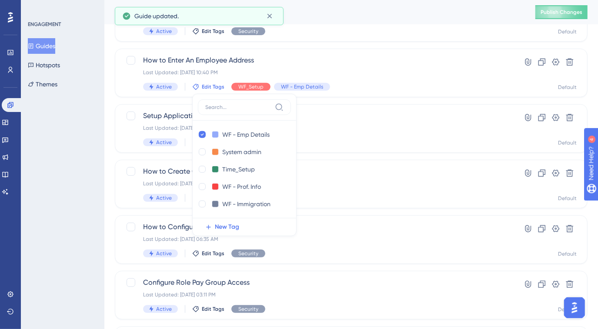
click at [93, 129] on div "ENGAGEMENT Guides Hotspots Themes" at bounding box center [62, 164] width 83 height 329
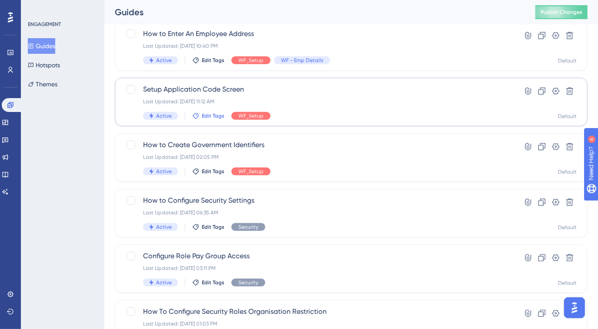
scroll to position [238, 0]
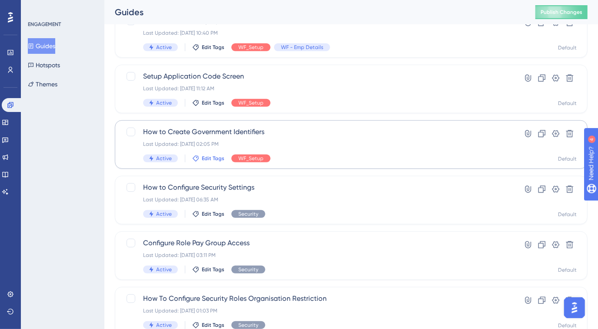
click at [209, 156] on span "Edit Tags" at bounding box center [213, 158] width 23 height 7
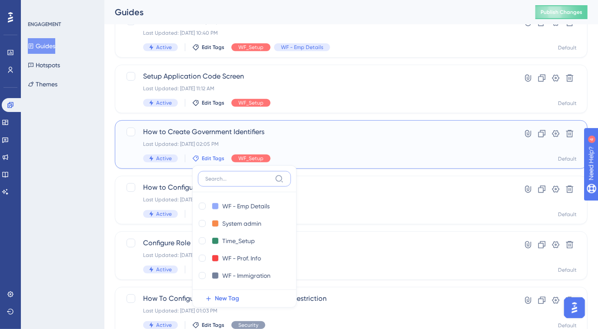
scroll to position [309, 0]
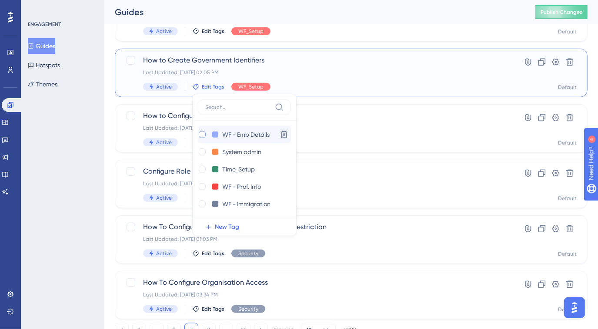
click at [203, 132] on div at bounding box center [202, 134] width 7 height 7
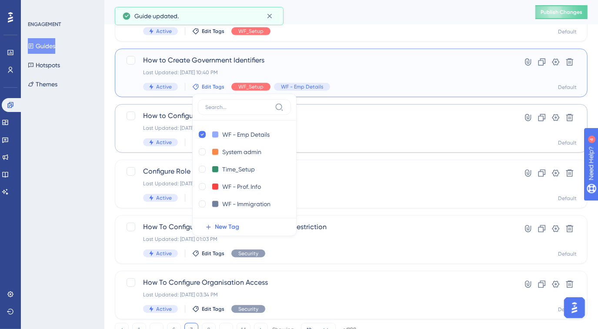
checkbox input "true"
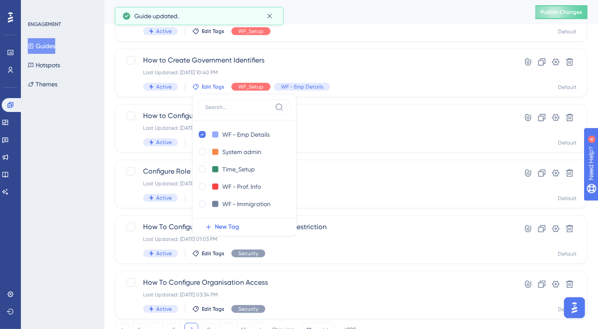
click at [89, 135] on div "ENGAGEMENT Guides Hotspots Themes" at bounding box center [62, 164] width 83 height 329
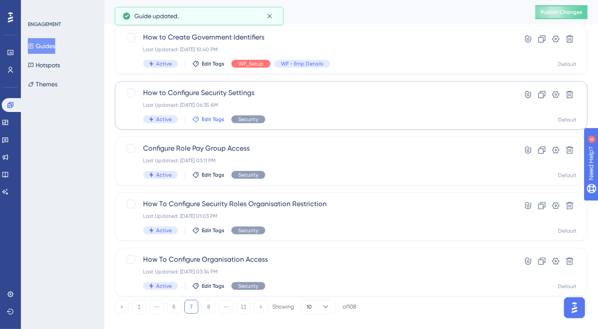
scroll to position [345, 0]
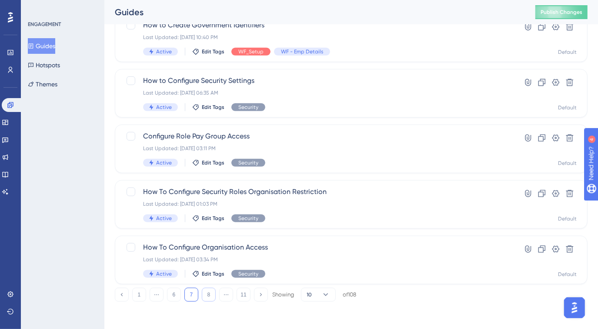
click at [207, 290] on button "8" at bounding box center [209, 295] width 14 height 14
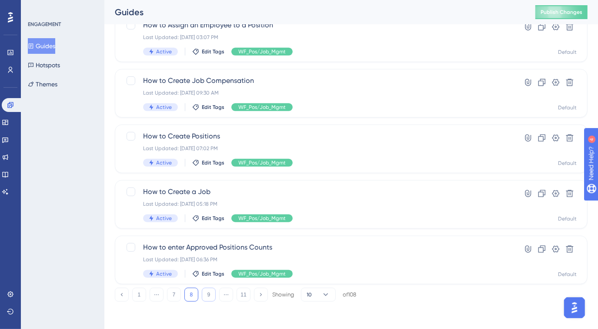
click at [208, 295] on button "9" at bounding box center [209, 295] width 14 height 14
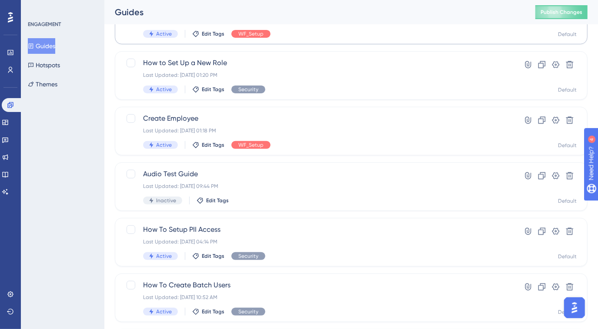
scroll to position [158, 0]
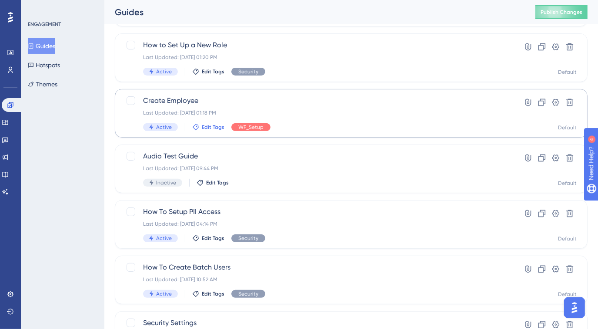
click at [213, 129] on span "Edit Tags" at bounding box center [213, 127] width 23 height 7
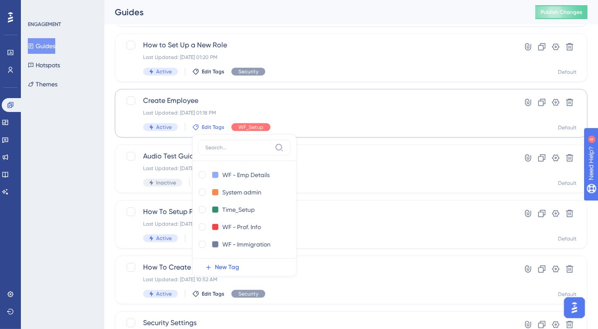
scroll to position [198, 0]
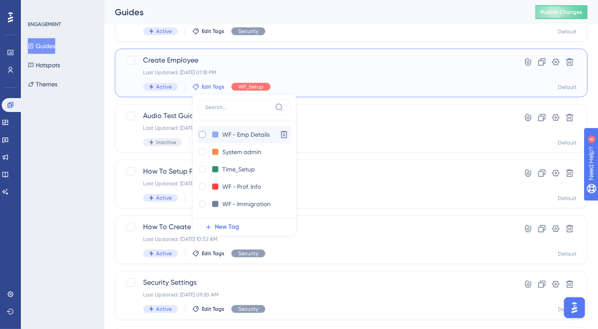
click at [200, 135] on div at bounding box center [202, 134] width 7 height 7
checkbox input "true"
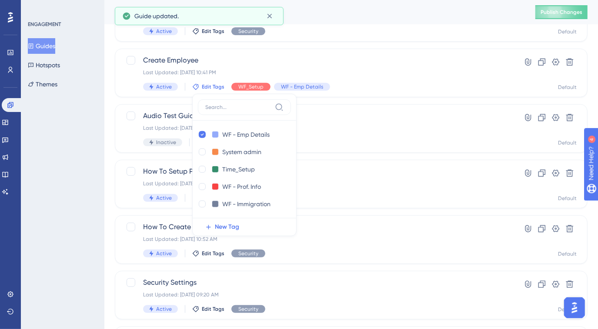
click at [87, 133] on div "ENGAGEMENT Guides Hotspots Themes" at bounding box center [62, 164] width 83 height 329
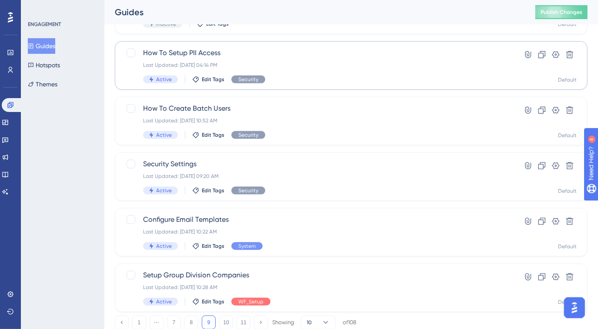
scroll to position [345, 0]
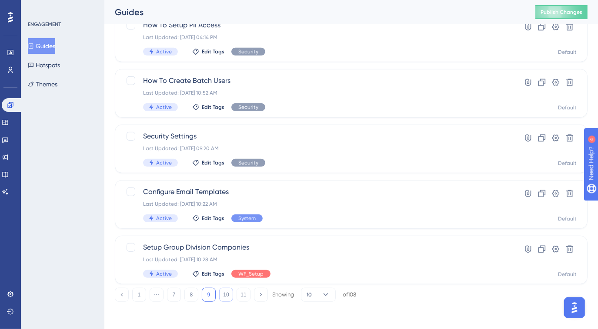
click at [227, 294] on button "10" at bounding box center [226, 295] width 14 height 14
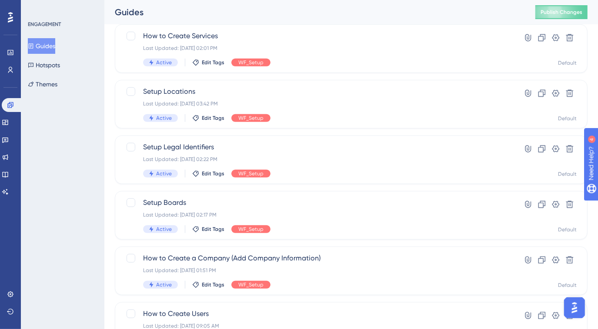
scroll to position [186, 0]
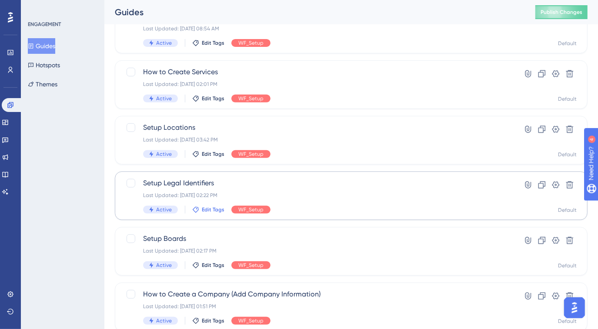
click at [214, 212] on span "Edit Tags" at bounding box center [213, 209] width 23 height 7
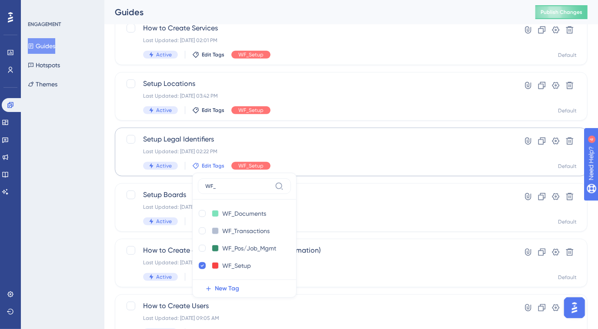
scroll to position [0, 0]
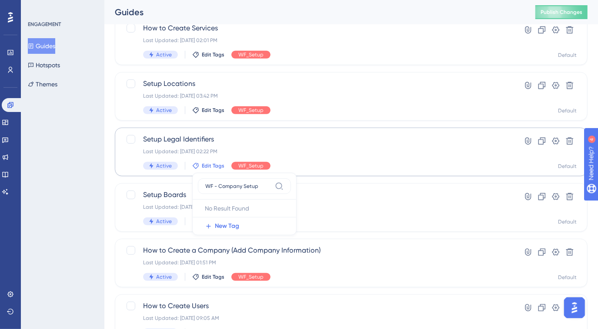
type input "WF - Company Setup"
drag, startPoint x: 206, startPoint y: 186, endPoint x: 268, endPoint y: 188, distance: 62.2
click at [268, 188] on input "WF - Company Setup" at bounding box center [238, 186] width 66 height 7
click at [226, 223] on span "New Tag" at bounding box center [227, 226] width 24 height 10
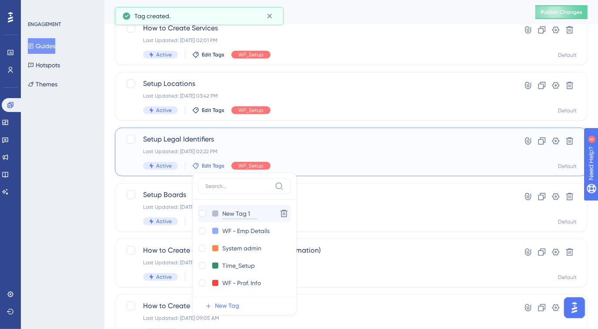
click at [229, 212] on input "New Tag 1" at bounding box center [239, 214] width 35 height 11
paste input "WF - Company Setu"
type input "WF - Company Setu"
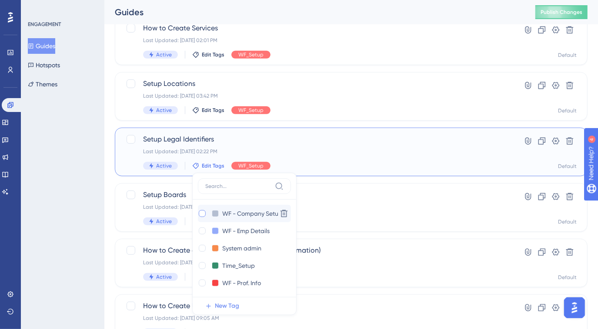
click at [203, 213] on div at bounding box center [202, 213] width 7 height 7
checkbox input "true"
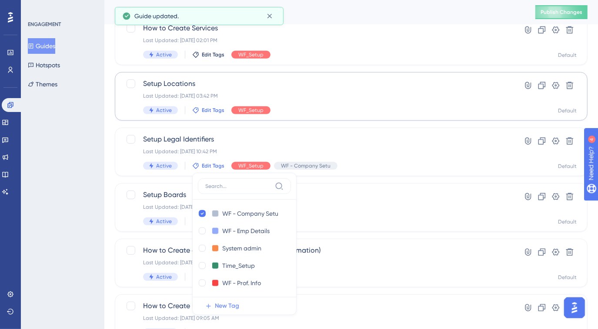
click at [203, 111] on span "Edit Tags" at bounding box center [213, 110] width 23 height 7
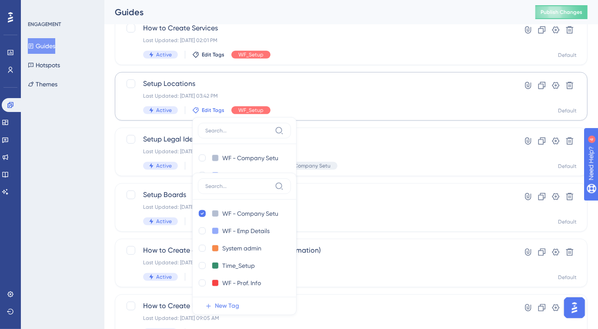
scroll to position [254, 0]
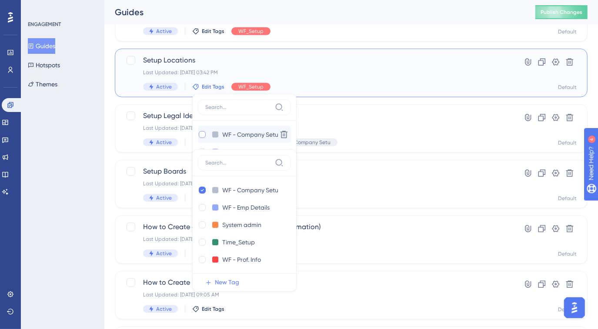
click at [203, 135] on div at bounding box center [202, 134] width 7 height 7
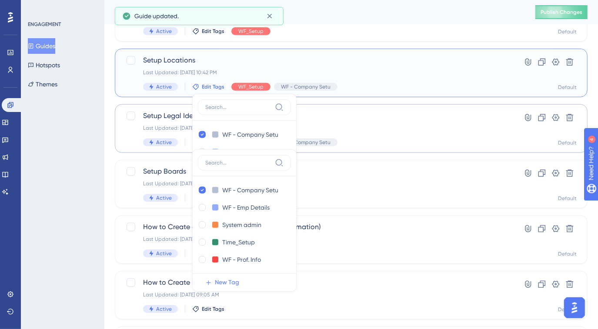
checkbox input "true"
click at [90, 134] on div "ENGAGEMENT Guides Hotspots Themes" at bounding box center [62, 164] width 83 height 329
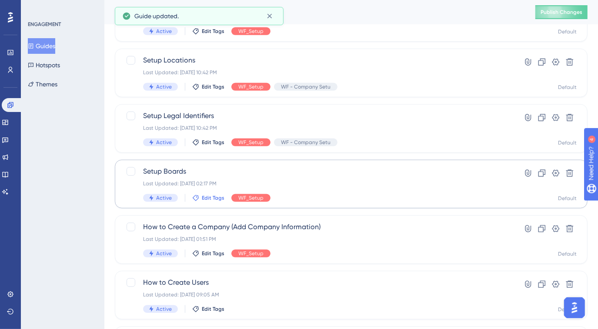
click at [205, 197] on span "Edit Tags" at bounding box center [213, 198] width 23 height 7
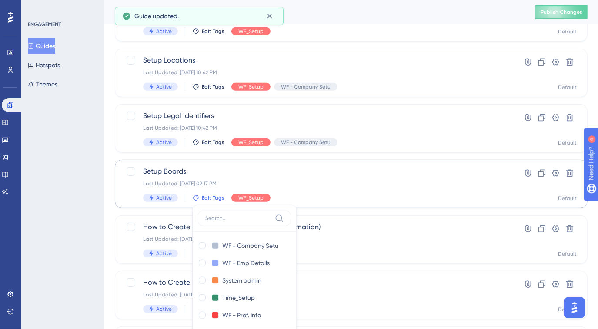
scroll to position [365, 0]
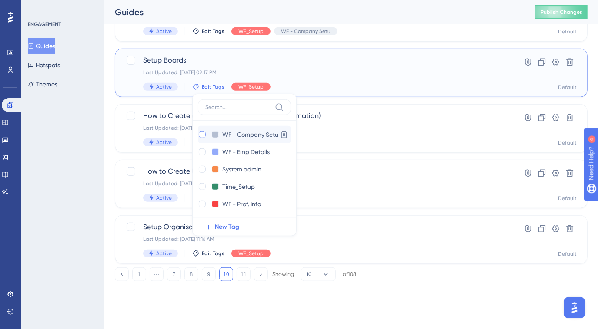
click at [201, 134] on div at bounding box center [202, 134] width 7 height 7
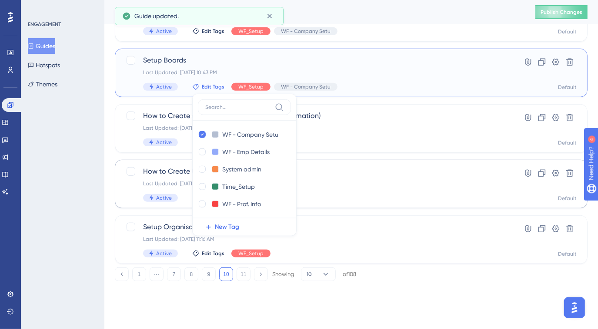
checkbox input "true"
click at [77, 167] on div "ENGAGEMENT Guides Hotspots Themes" at bounding box center [62, 164] width 83 height 329
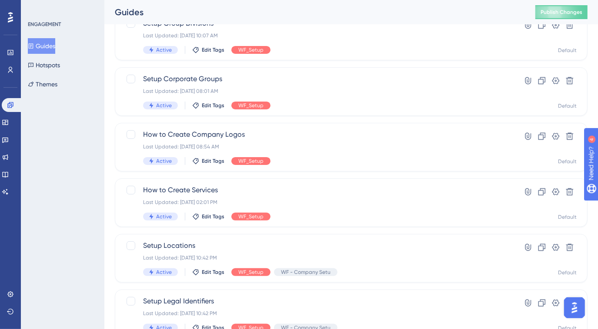
scroll to position [29, 0]
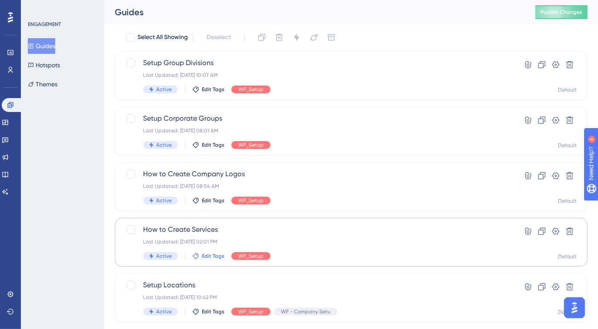
click at [209, 258] on span "Edit Tags" at bounding box center [213, 256] width 23 height 7
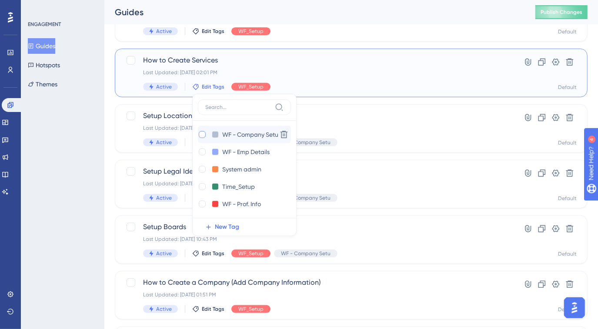
click at [202, 135] on div at bounding box center [202, 134] width 7 height 7
checkbox input "true"
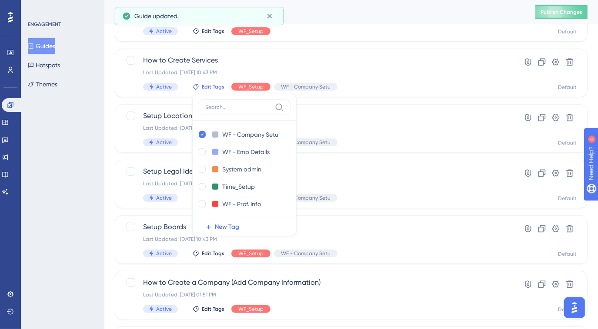
click at [80, 206] on div "ENGAGEMENT Guides Hotspots Themes" at bounding box center [62, 164] width 83 height 329
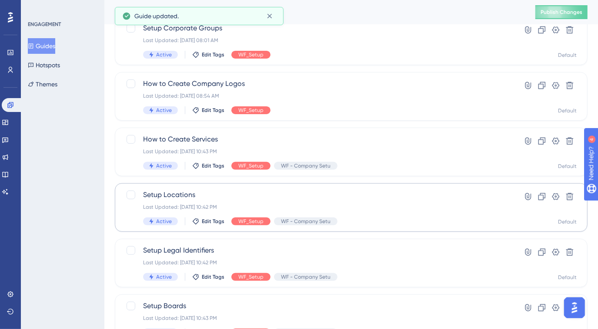
scroll to position [80, 0]
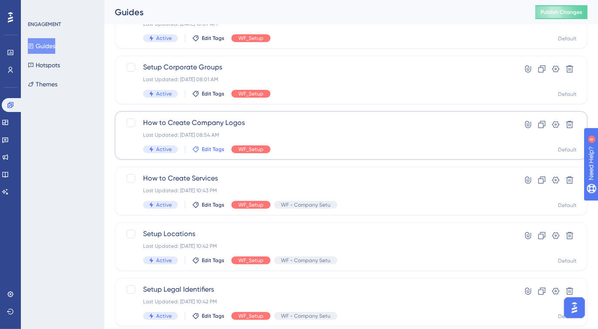
click at [199, 148] on button "Edit Tags" at bounding box center [208, 149] width 32 height 7
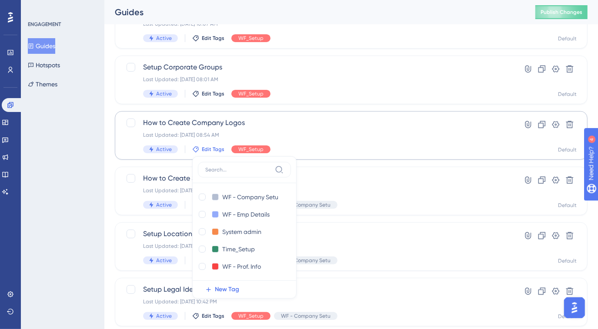
scroll to position [143, 0]
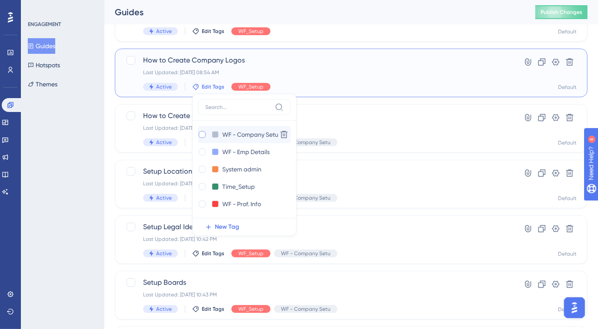
click at [202, 135] on div at bounding box center [202, 134] width 7 height 7
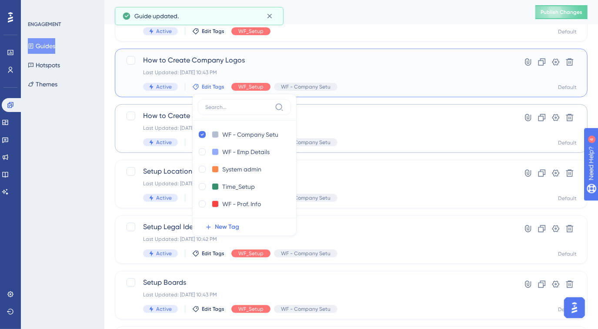
checkbox input "true"
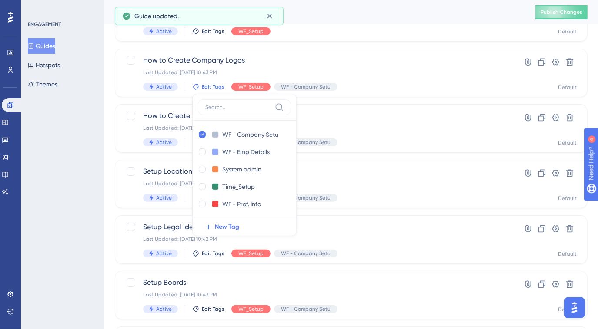
click at [83, 139] on div "ENGAGEMENT Guides Hotspots Themes" at bounding box center [62, 164] width 83 height 329
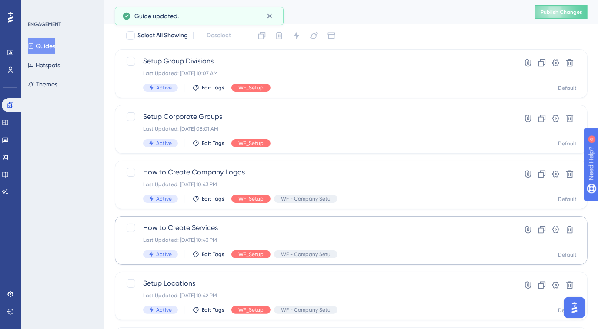
scroll to position [24, 0]
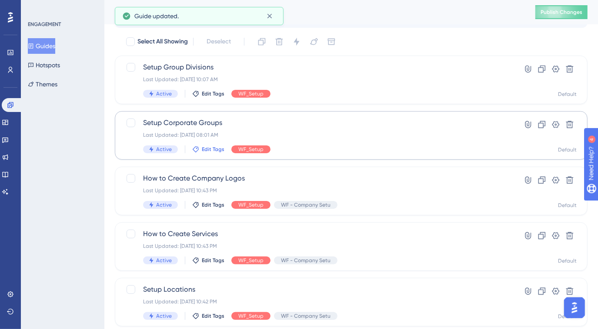
click at [202, 149] on span "Edit Tags" at bounding box center [213, 149] width 23 height 7
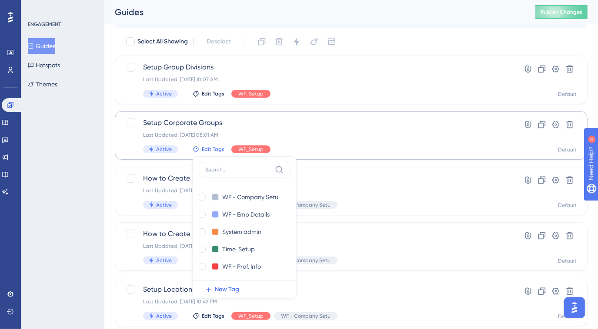
scroll to position [87, 0]
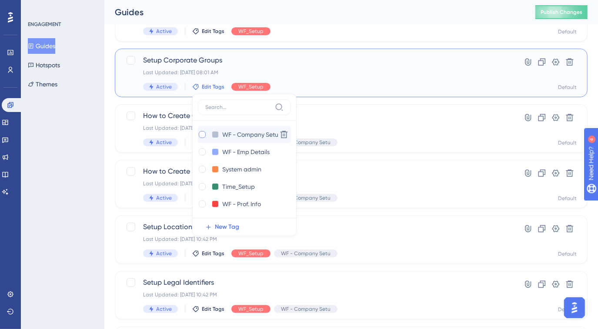
click at [202, 135] on div at bounding box center [202, 134] width 7 height 7
checkbox input "true"
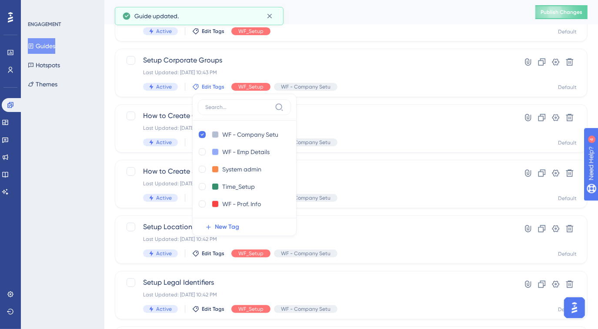
click at [73, 152] on div "ENGAGEMENT Guides Hotspots Themes" at bounding box center [62, 164] width 83 height 329
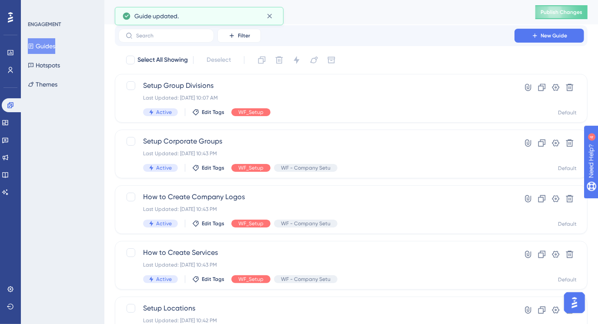
scroll to position [0, 0]
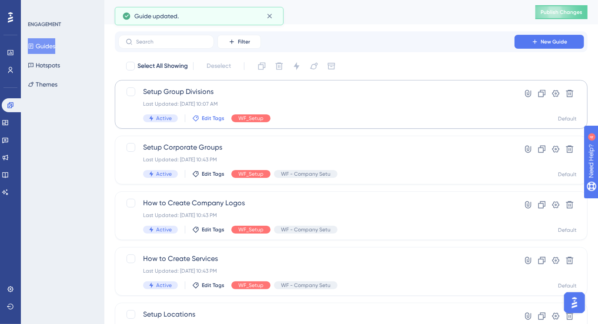
click at [205, 119] on span "Edit Tags" at bounding box center [213, 118] width 23 height 7
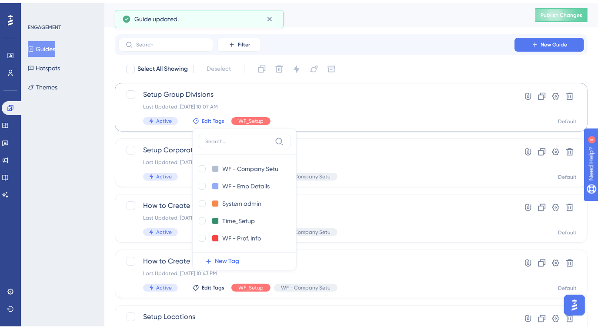
scroll to position [35, 0]
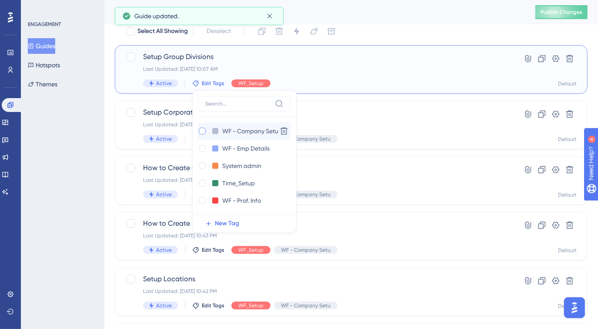
click at [202, 131] on div at bounding box center [202, 131] width 7 height 7
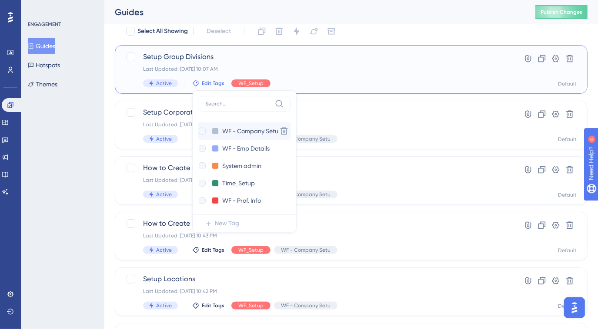
checkbox input "true"
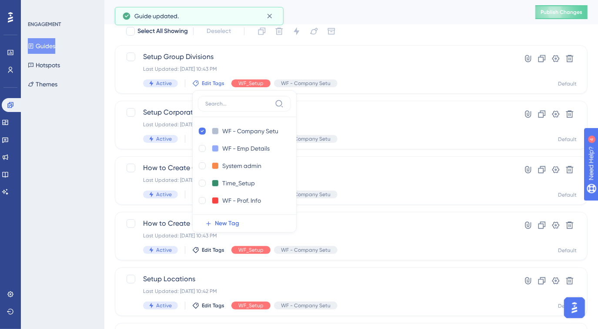
click at [82, 146] on div "ENGAGEMENT Guides Hotspots Themes" at bounding box center [62, 164] width 83 height 329
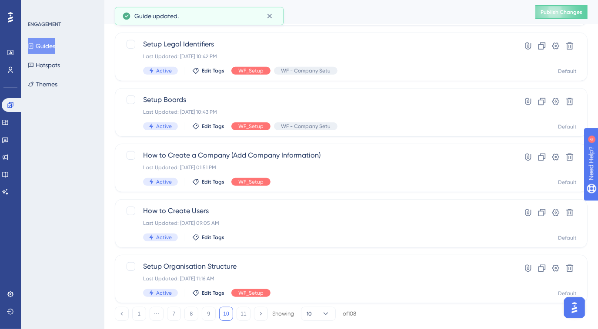
scroll to position [345, 0]
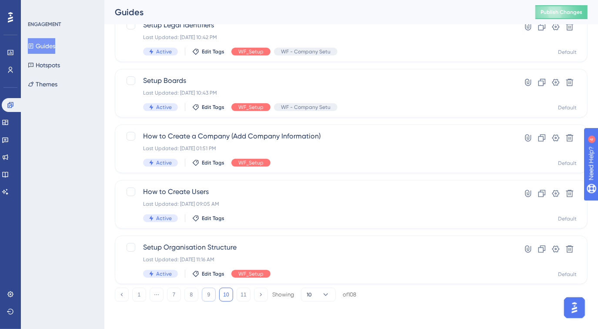
click at [205, 292] on button "9" at bounding box center [209, 295] width 14 height 14
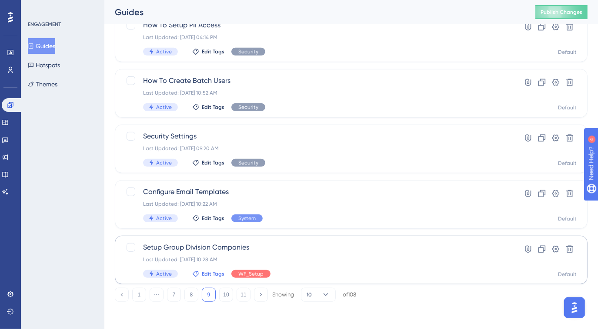
click at [203, 271] on span "Edit Tags" at bounding box center [213, 274] width 23 height 7
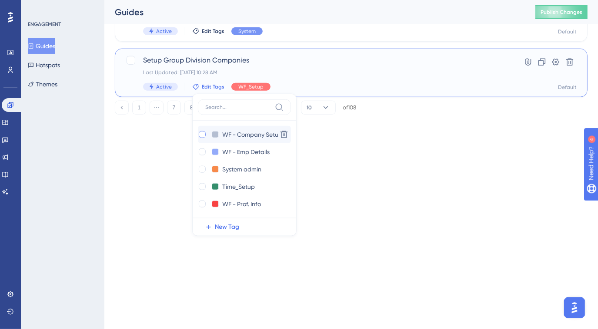
click at [200, 137] on div at bounding box center [202, 134] width 9 height 9
checkbox input "true"
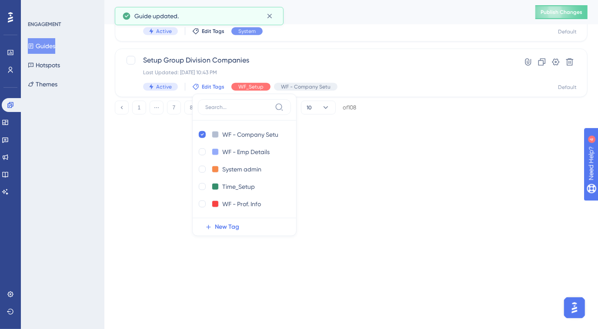
click at [45, 160] on div "ENGAGEMENT Guides Hotspots Themes" at bounding box center [62, 164] width 83 height 329
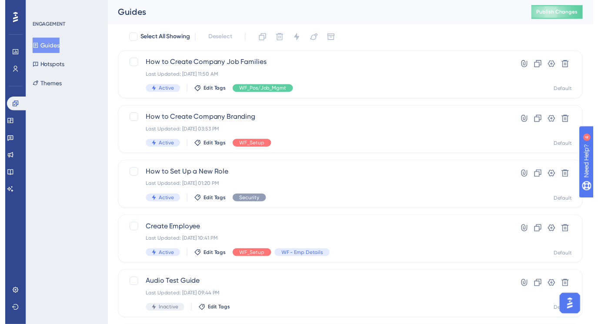
scroll to position [0, 0]
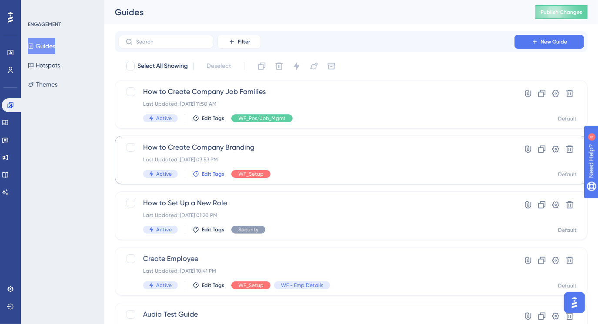
click at [211, 175] on span "Edit Tags" at bounding box center [213, 173] width 23 height 7
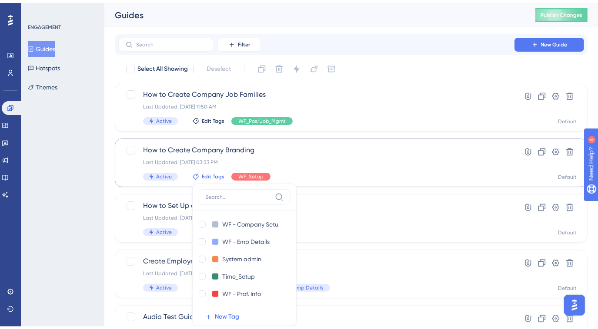
scroll to position [90, 0]
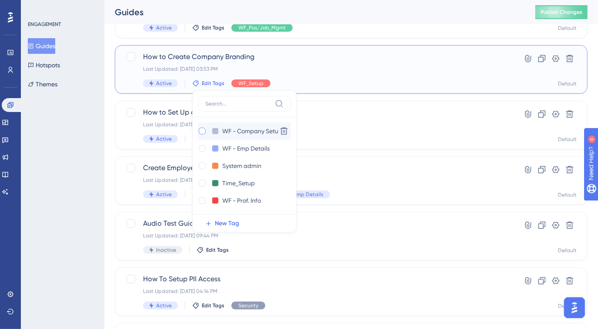
click at [202, 133] on div at bounding box center [202, 131] width 7 height 7
checkbox input "true"
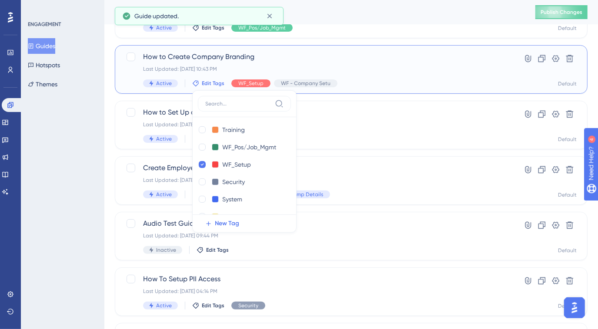
scroll to position [197, 0]
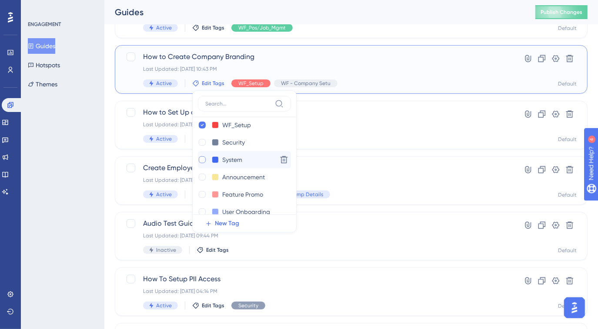
click at [203, 159] on div at bounding box center [202, 159] width 7 height 7
checkbox input "true"
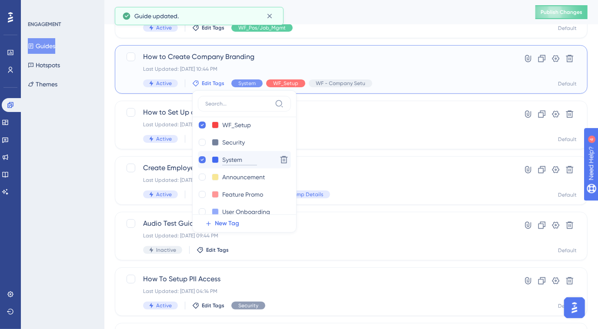
click at [243, 159] on input "System" at bounding box center [239, 160] width 35 height 11
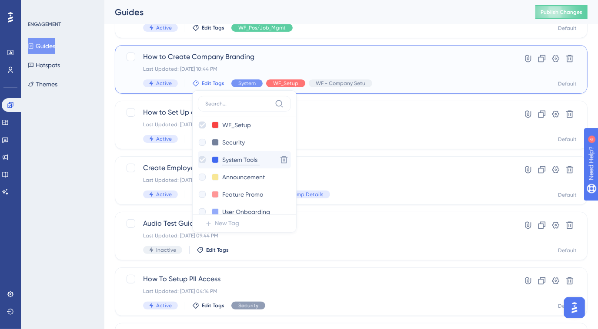
scroll to position [0, 0]
type input "System Config"
click at [65, 166] on div "ENGAGEMENT Guides Hotspots Themes" at bounding box center [62, 164] width 83 height 329
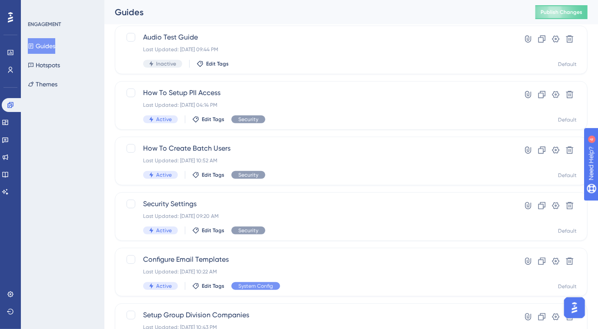
scroll to position [345, 0]
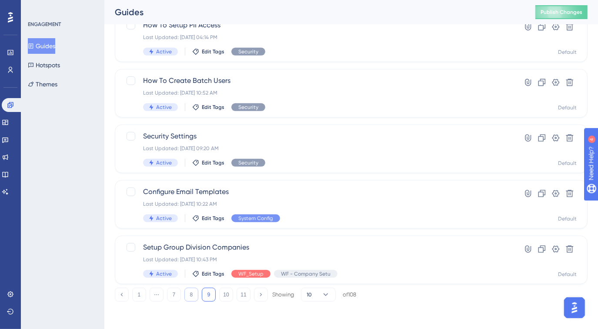
click at [194, 295] on button "8" at bounding box center [191, 295] width 14 height 14
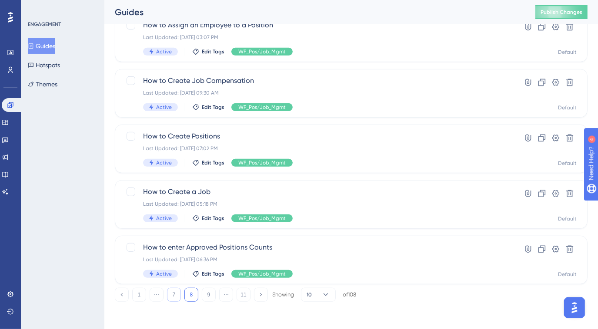
click at [176, 292] on button "7" at bounding box center [174, 295] width 14 height 14
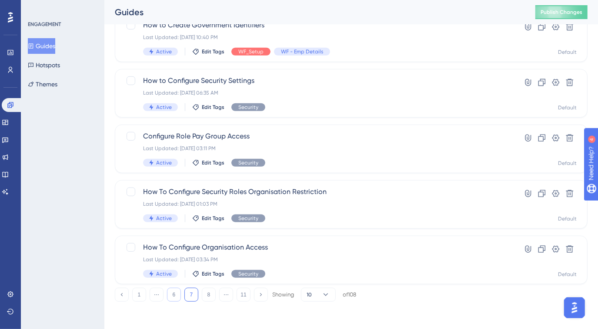
click at [169, 291] on button "6" at bounding box center [174, 295] width 14 height 14
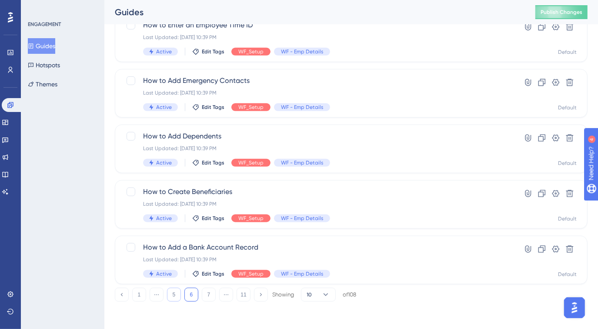
click at [174, 290] on button "5" at bounding box center [174, 295] width 14 height 14
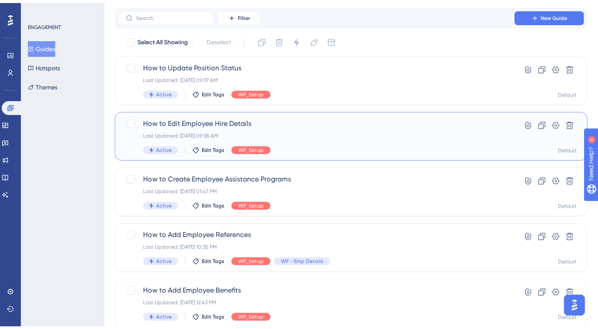
scroll to position [39, 0]
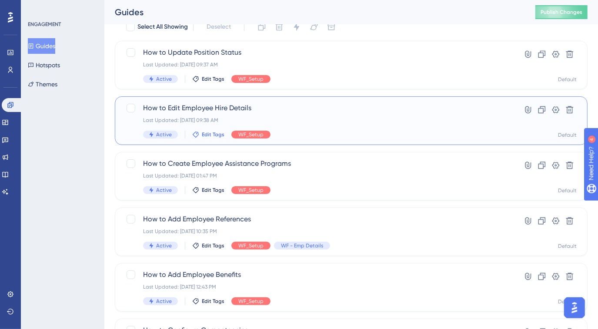
click at [219, 136] on span "Edit Tags" at bounding box center [213, 134] width 23 height 7
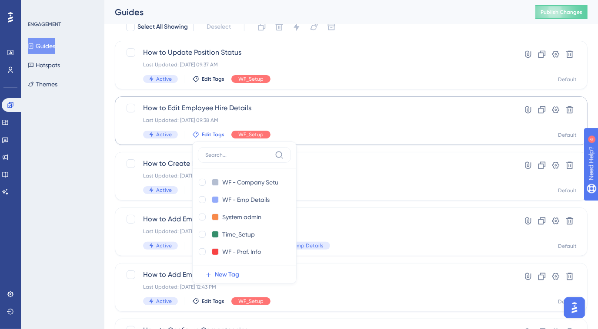
scroll to position [87, 0]
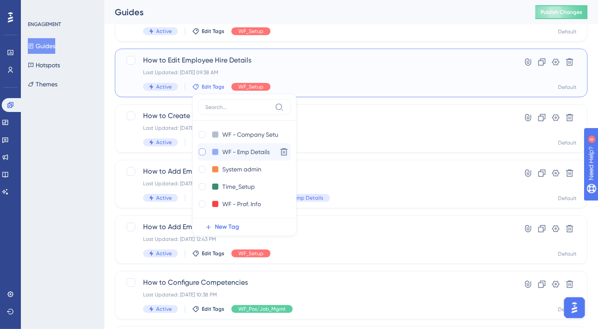
click at [201, 152] on div at bounding box center [202, 152] width 7 height 7
checkbox input "true"
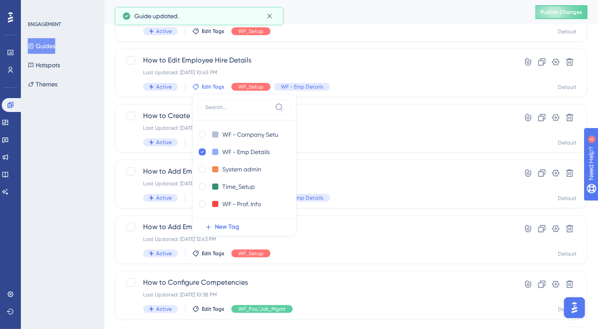
click at [94, 165] on div "ENGAGEMENT Guides Hotspots Themes" at bounding box center [62, 164] width 83 height 329
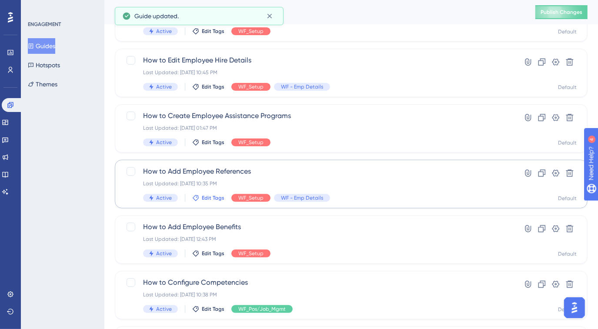
click at [203, 196] on span "Edit Tags" at bounding box center [213, 198] width 23 height 7
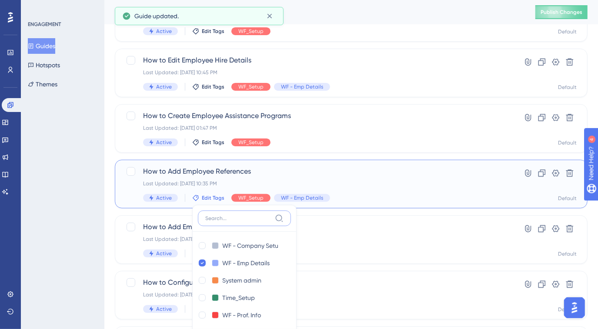
scroll to position [198, 0]
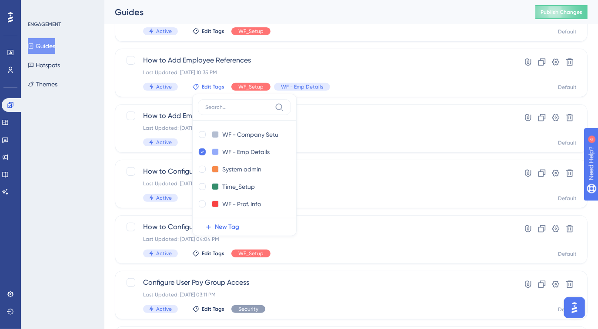
click at [61, 173] on div "ENGAGEMENT Guides Hotspots Themes" at bounding box center [62, 164] width 83 height 329
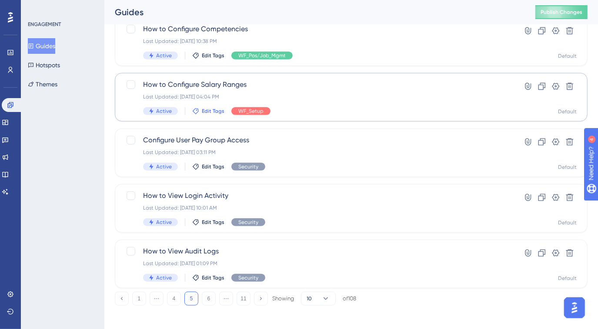
scroll to position [345, 0]
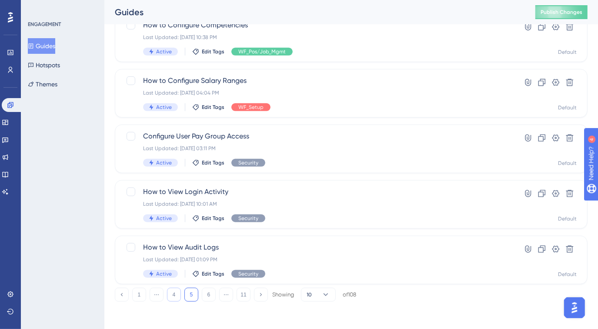
click at [178, 295] on button "4" at bounding box center [174, 295] width 14 height 14
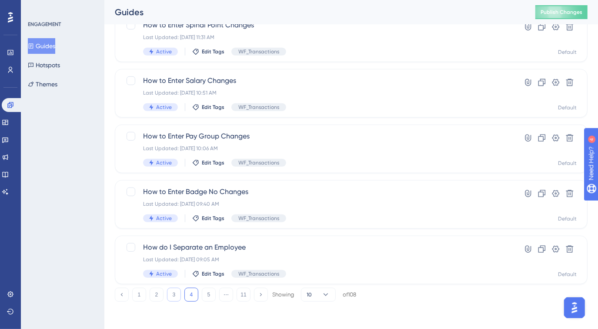
click at [170, 295] on button "3" at bounding box center [174, 295] width 14 height 14
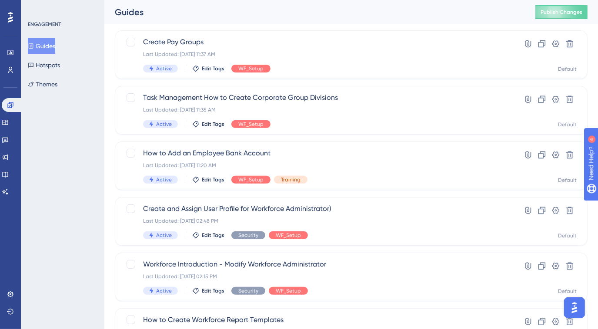
scroll to position [108, 0]
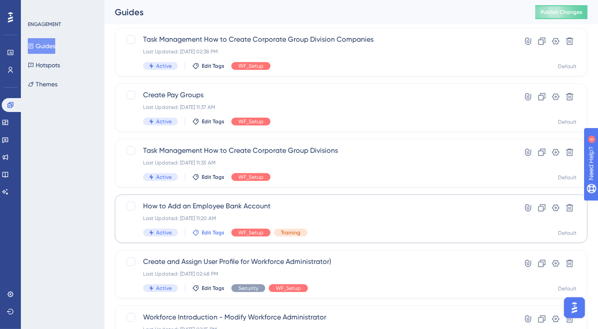
click at [203, 233] on span "Edit Tags" at bounding box center [213, 232] width 23 height 7
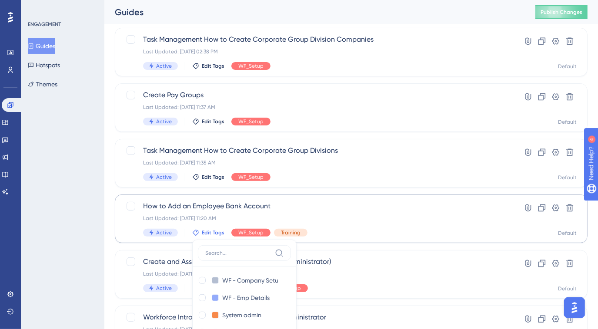
scroll to position [254, 0]
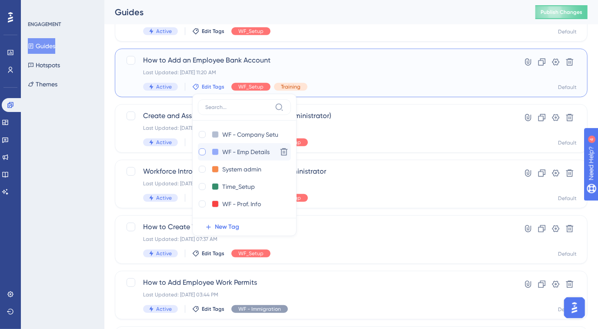
click at [202, 153] on div at bounding box center [202, 152] width 7 height 7
checkbox input "true"
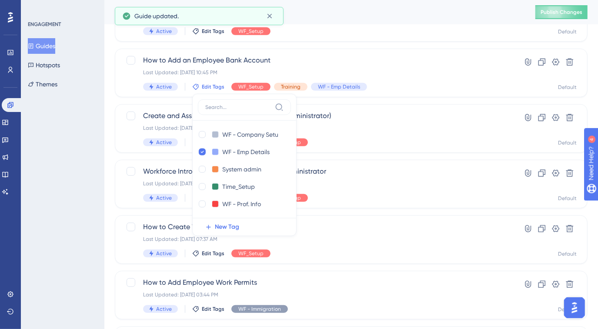
click at [80, 180] on div "ENGAGEMENT Guides Hotspots Themes" at bounding box center [62, 164] width 83 height 329
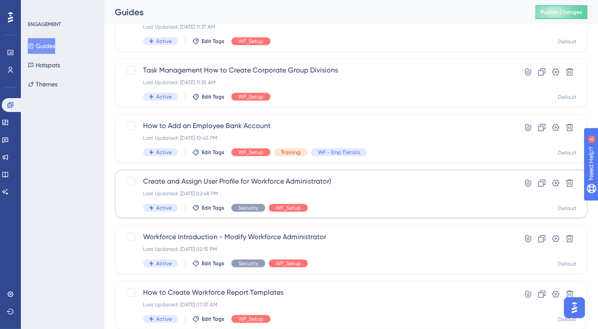
scroll to position [175, 0]
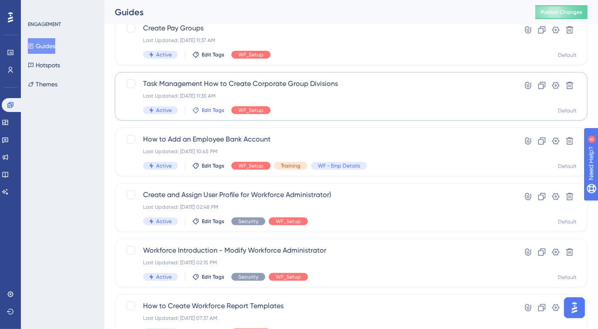
click at [210, 113] on span "Edit Tags" at bounding box center [213, 110] width 23 height 7
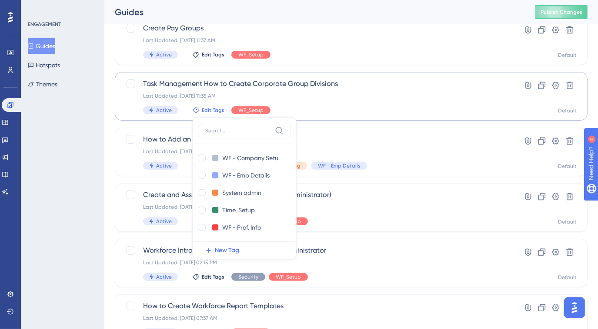
scroll to position [198, 0]
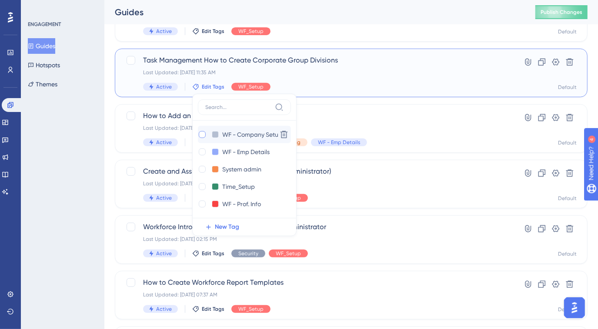
click at [204, 135] on div at bounding box center [202, 134] width 7 height 7
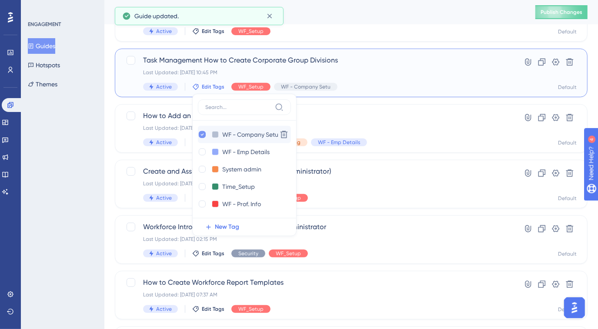
checkbox input "true"
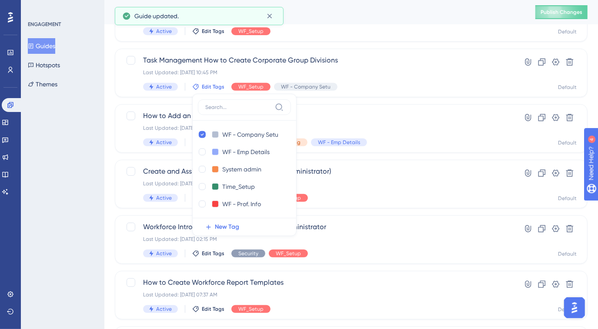
click at [90, 140] on div "ENGAGEMENT Guides Hotspots Themes" at bounding box center [62, 164] width 83 height 329
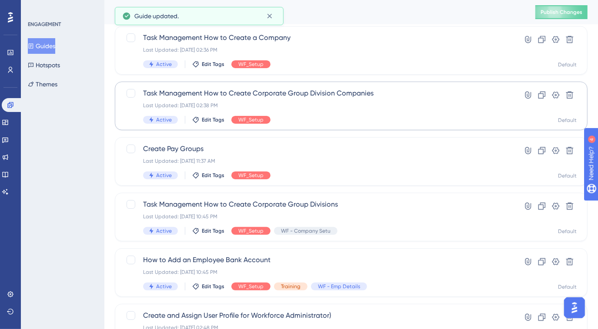
scroll to position [40, 0]
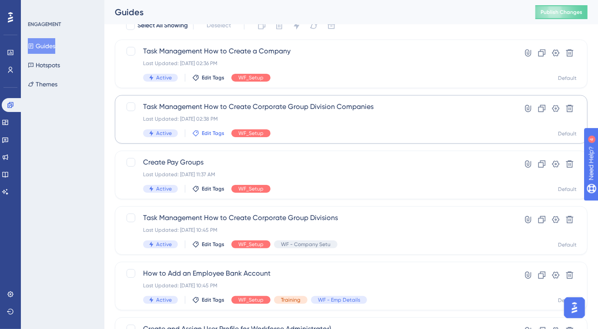
click at [204, 135] on span "Edit Tags" at bounding box center [213, 133] width 23 height 7
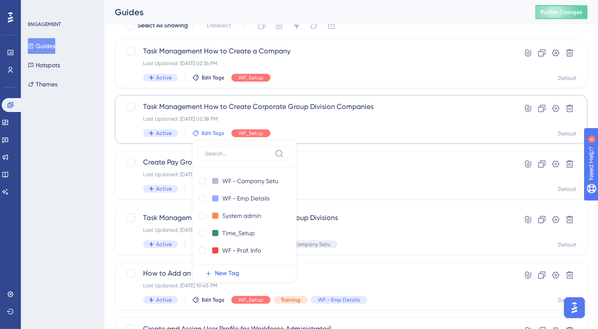
scroll to position [87, 0]
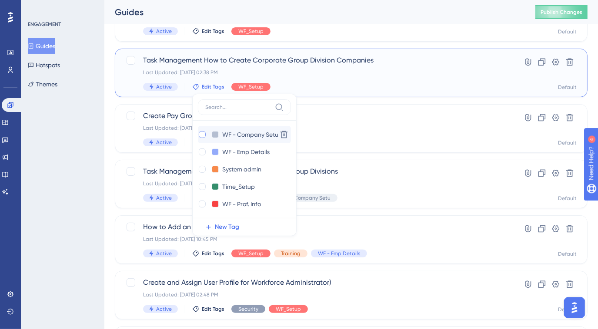
click at [202, 133] on div at bounding box center [202, 134] width 7 height 7
checkbox input "true"
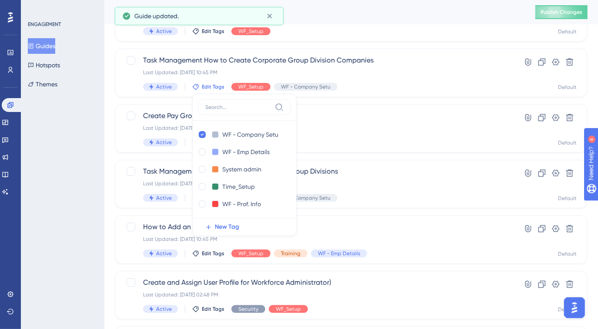
click at [80, 158] on div "ENGAGEMENT Guides Hotspots Themes" at bounding box center [62, 164] width 83 height 329
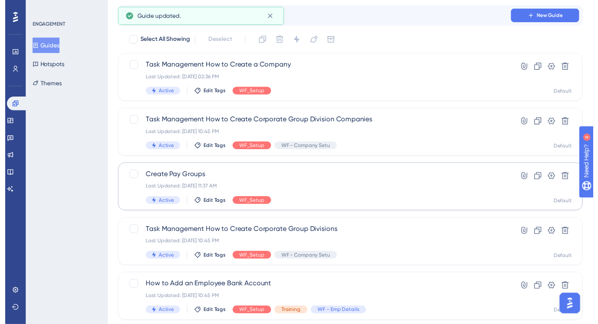
scroll to position [0, 0]
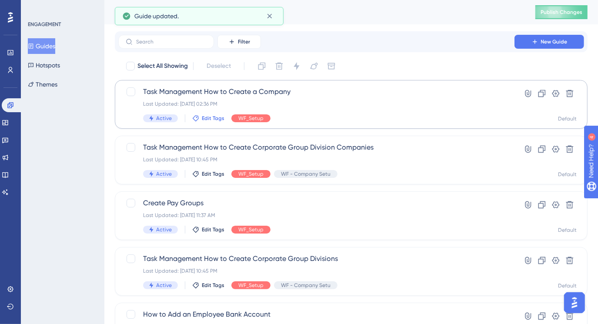
click at [205, 118] on span "Edit Tags" at bounding box center [213, 118] width 23 height 7
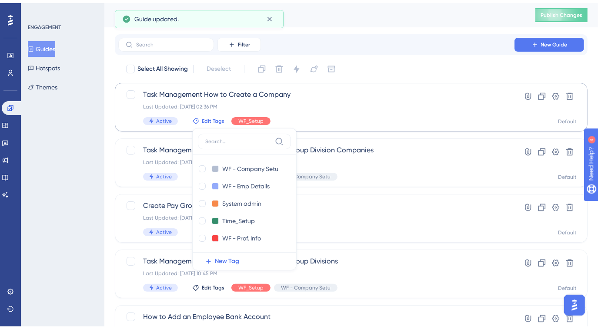
scroll to position [35, 0]
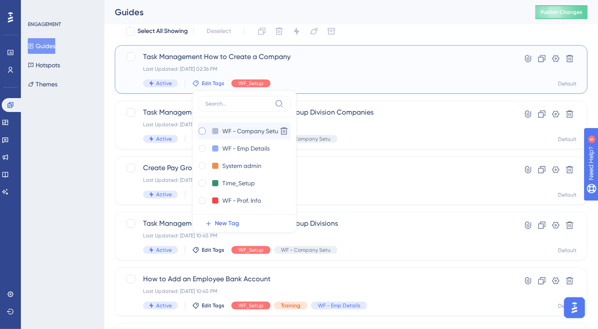
click at [199, 129] on div at bounding box center [202, 131] width 7 height 7
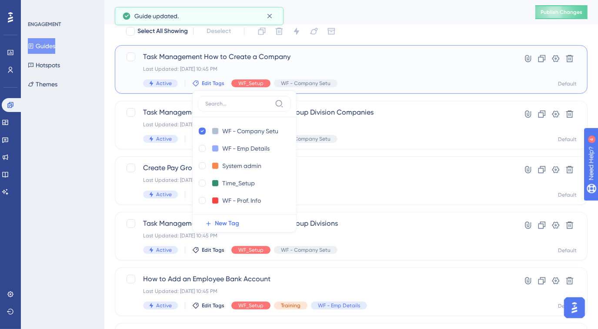
checkbox input "true"
click at [74, 146] on div "ENGAGEMENT Guides Hotspots Themes" at bounding box center [62, 164] width 83 height 329
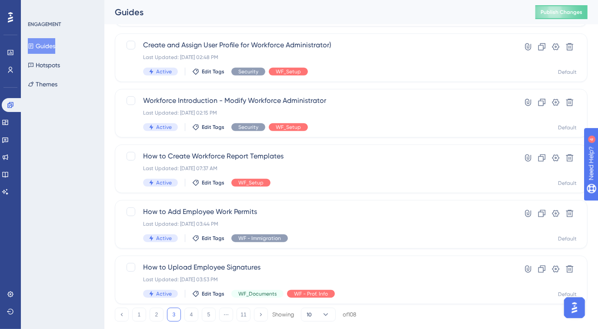
scroll to position [345, 0]
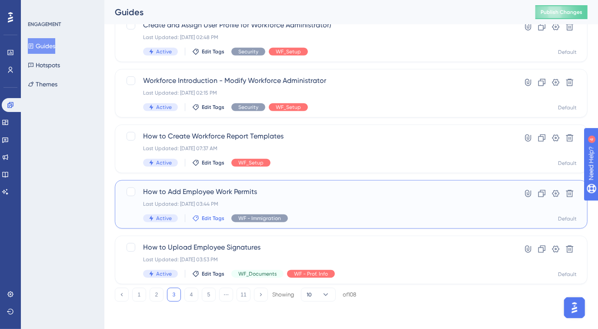
click at [203, 216] on span "Edit Tags" at bounding box center [213, 218] width 23 height 7
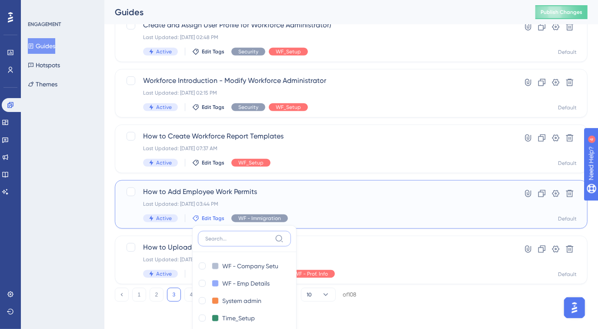
scroll to position [476, 0]
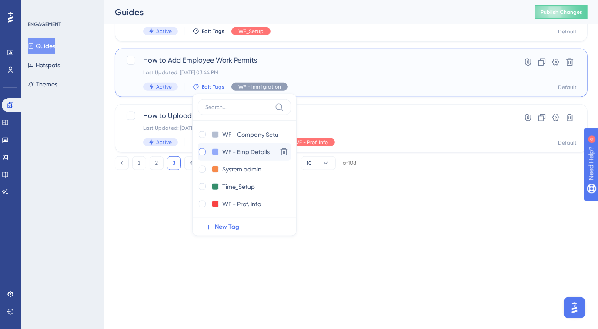
click at [199, 152] on div at bounding box center [202, 152] width 7 height 7
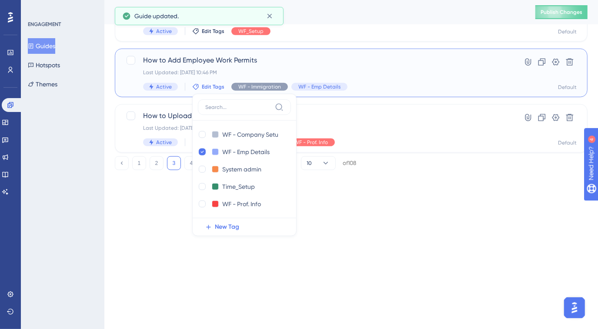
checkbox input "true"
click at [82, 173] on div "ENGAGEMENT Guides Hotspots Themes" at bounding box center [62, 164] width 83 height 329
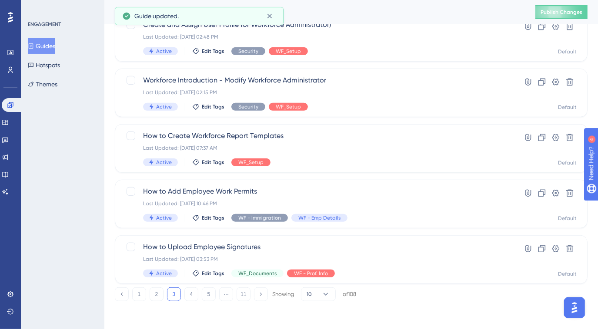
scroll to position [345, 0]
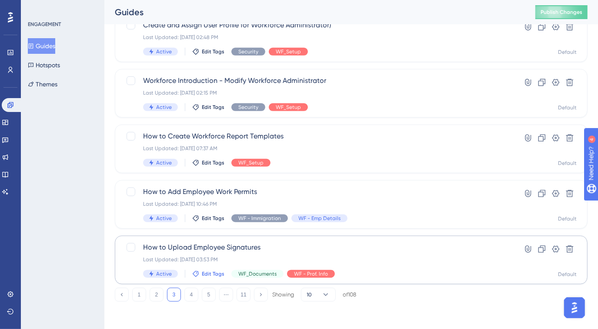
click at [216, 273] on span "Edit Tags" at bounding box center [213, 274] width 23 height 7
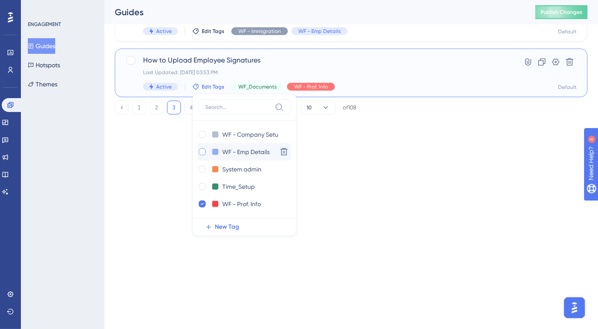
click at [201, 153] on div at bounding box center [202, 152] width 7 height 7
checkbox input "true"
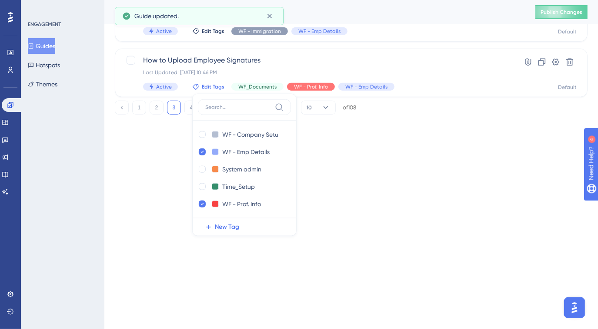
click at [80, 184] on div "ENGAGEMENT Guides Hotspots Themes" at bounding box center [62, 164] width 83 height 329
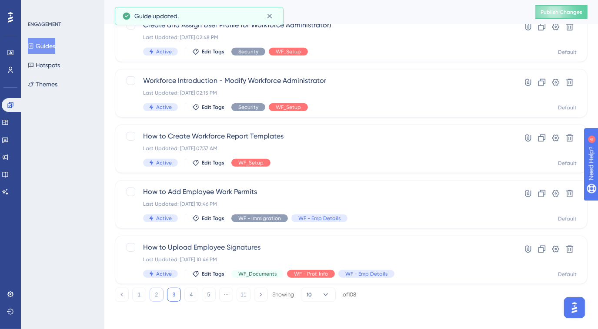
click at [153, 295] on button "2" at bounding box center [157, 295] width 14 height 14
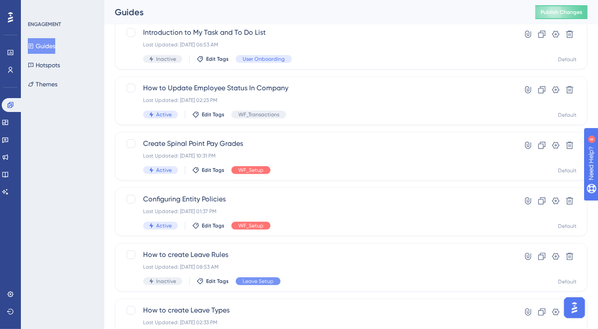
scroll to position [186, 0]
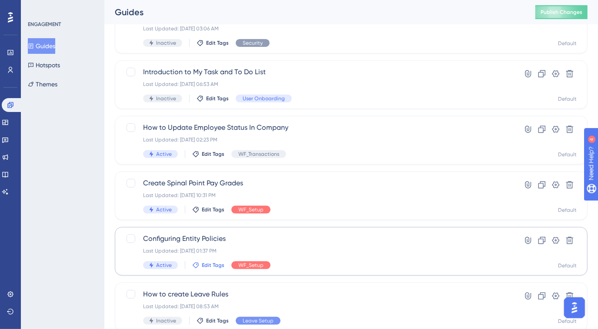
click at [202, 264] on span "Edit Tags" at bounding box center [213, 265] width 23 height 7
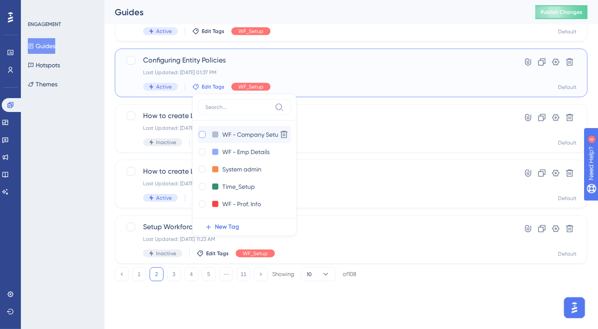
click at [203, 134] on div at bounding box center [202, 134] width 7 height 7
checkbox input "true"
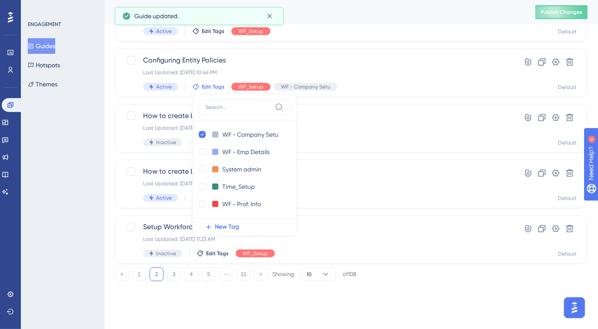
click at [68, 189] on div "ENGAGEMENT Guides Hotspots Themes" at bounding box center [62, 164] width 83 height 329
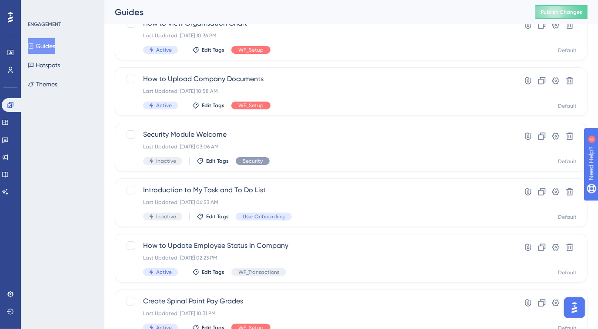
scroll to position [29, 0]
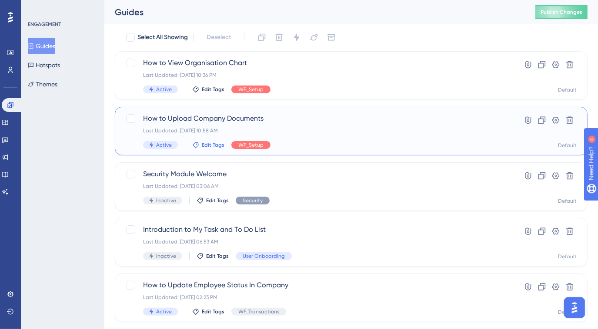
click at [204, 146] on span "Edit Tags" at bounding box center [213, 145] width 23 height 7
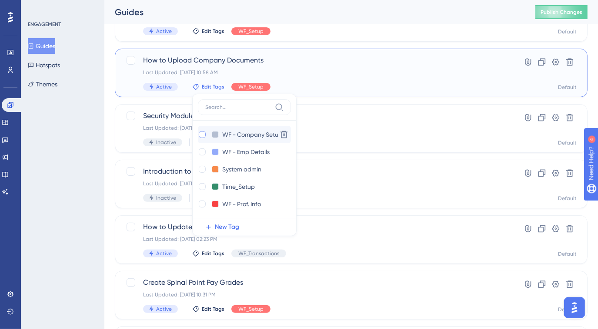
click at [203, 137] on div at bounding box center [202, 134] width 9 height 9
checkbox input "true"
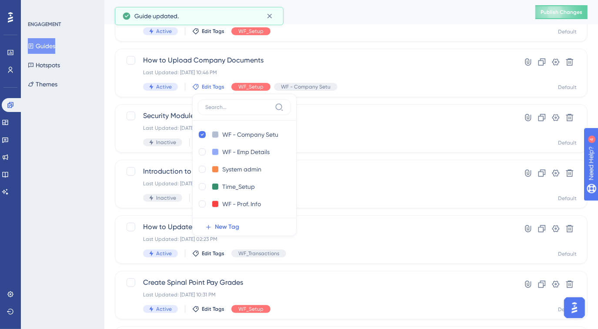
click at [70, 156] on div "ENGAGEMENT Guides Hotspots Themes" at bounding box center [62, 164] width 83 height 329
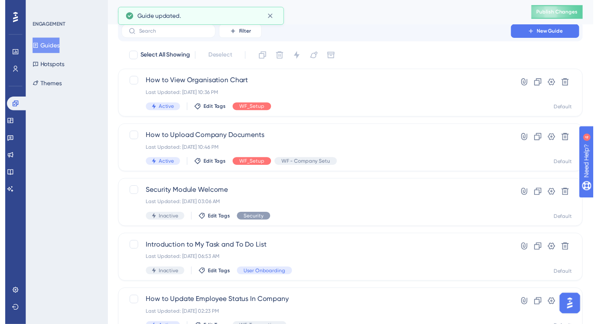
scroll to position [8, 0]
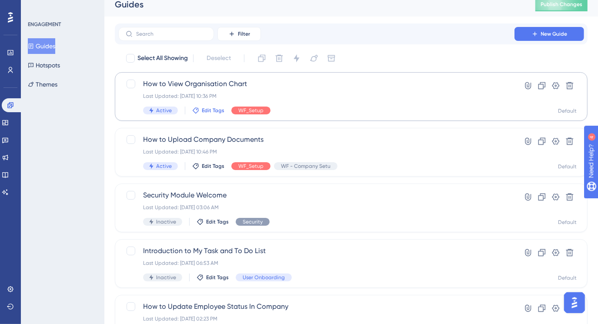
click at [202, 109] on span "Edit Tags" at bounding box center [213, 110] width 23 height 7
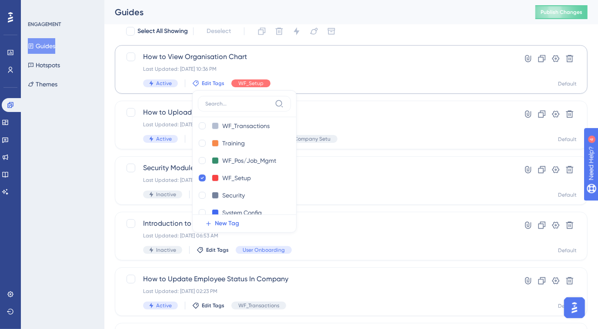
scroll to position [158, 0]
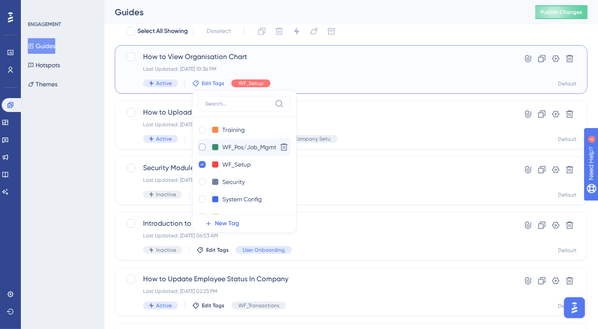
click at [199, 148] on div at bounding box center [202, 147] width 7 height 7
checkbox input "true"
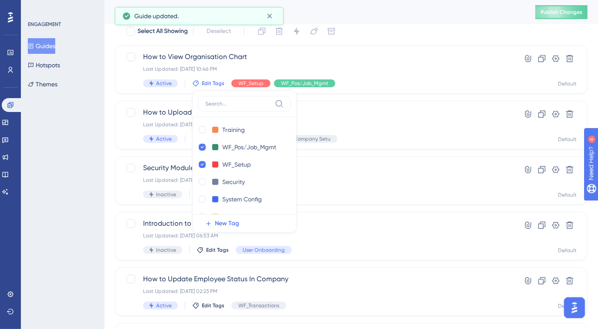
click at [85, 160] on div "ENGAGEMENT Guides Hotspots Themes" at bounding box center [62, 164] width 83 height 329
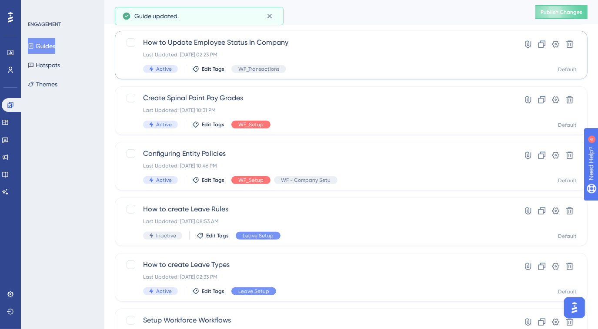
scroll to position [345, 0]
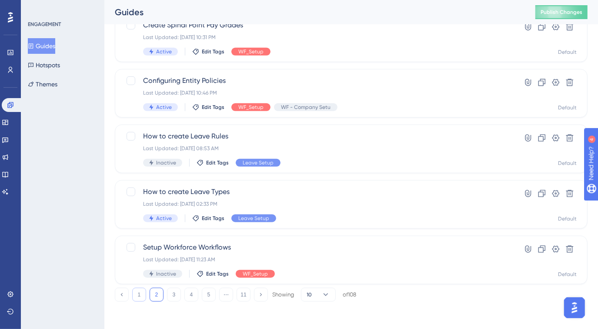
click at [140, 295] on button "1" at bounding box center [139, 295] width 14 height 14
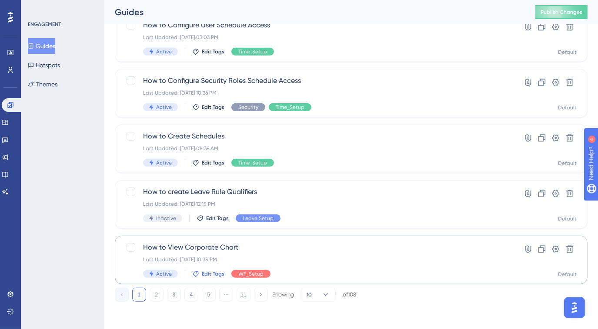
click at [197, 271] on icon at bounding box center [195, 274] width 7 height 7
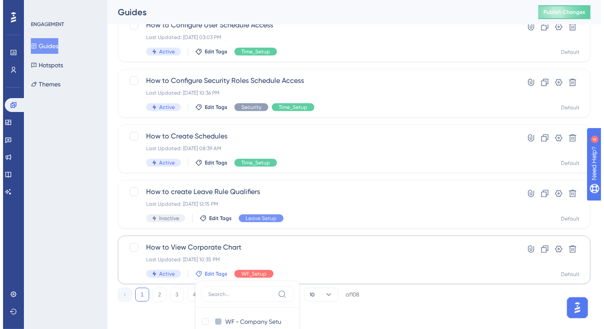
scroll to position [532, 0]
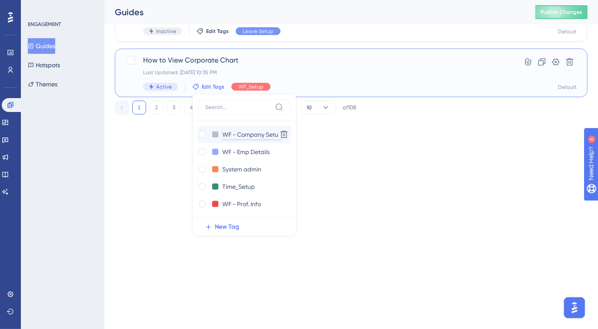
click at [242, 133] on input "WF - Company Setu" at bounding box center [251, 135] width 59 height 11
click at [266, 134] on input "WF - Company Setu" at bounding box center [251, 135] width 59 height 11
type input "WF - CompanySetu"
click at [277, 134] on button at bounding box center [284, 135] width 14 height 14
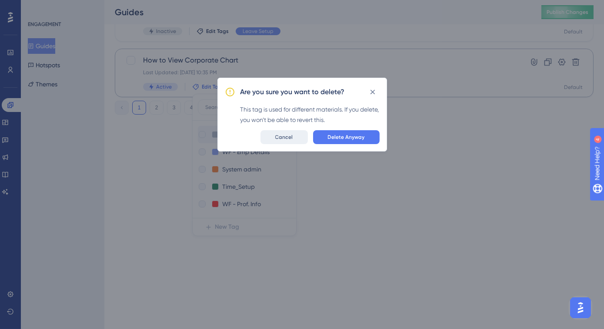
click at [284, 138] on span "Cancel" at bounding box center [284, 137] width 18 height 7
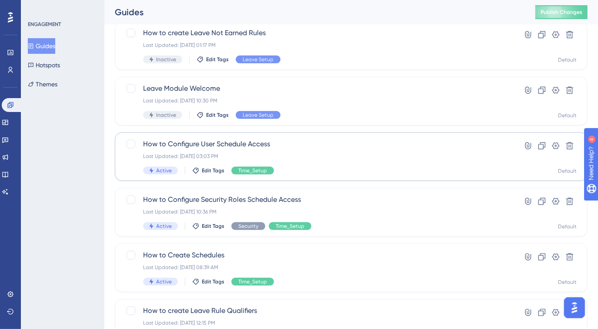
scroll to position [345, 0]
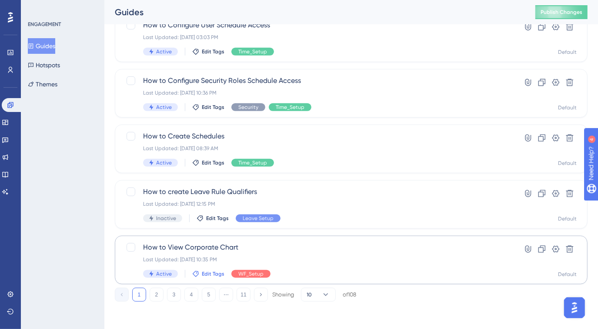
click at [213, 271] on span "Edit Tags" at bounding box center [213, 274] width 23 height 7
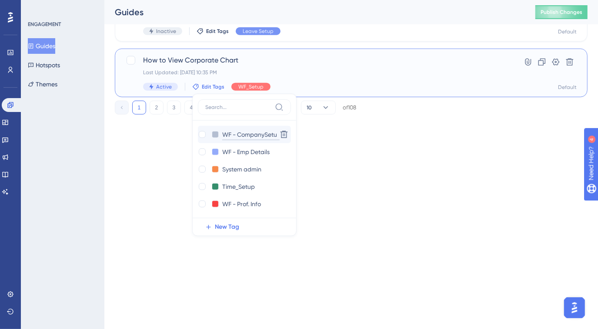
click at [254, 135] on input "WF - CompanySetu" at bounding box center [250, 135] width 57 height 11
type input "WF - CompanySetup"
click at [204, 134] on div at bounding box center [202, 134] width 7 height 7
checkbox input "true"
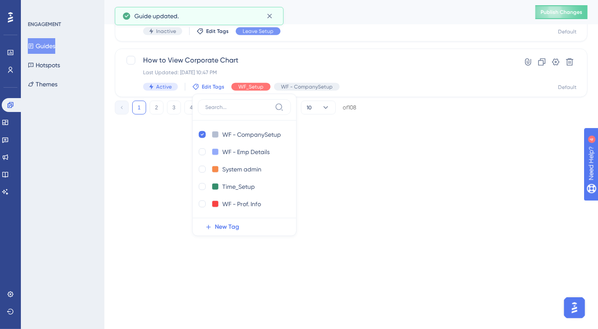
click at [68, 143] on div "ENGAGEMENT Guides Hotspots Themes" at bounding box center [62, 164] width 83 height 329
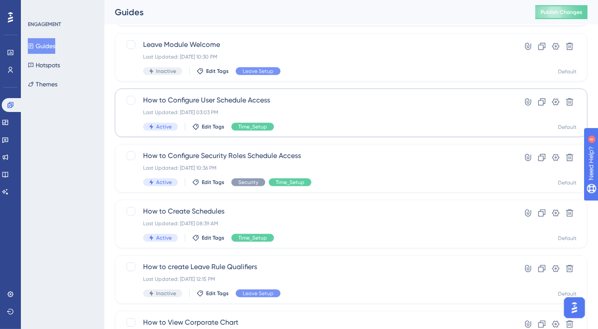
scroll to position [345, 0]
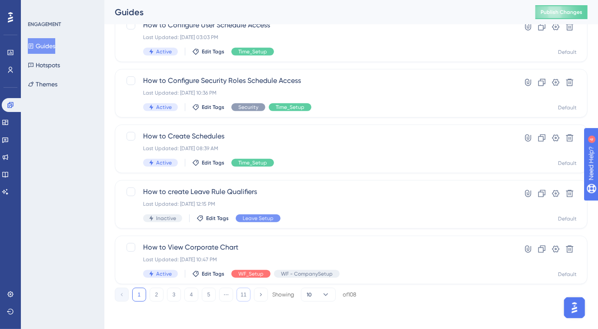
click at [245, 296] on button "11" at bounding box center [243, 295] width 14 height 14
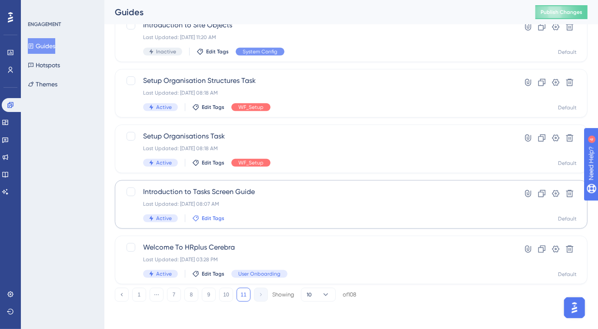
click at [216, 219] on span "Edit Tags" at bounding box center [213, 218] width 23 height 7
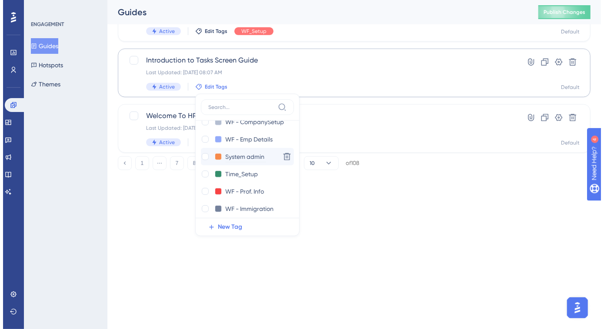
scroll to position [0, 0]
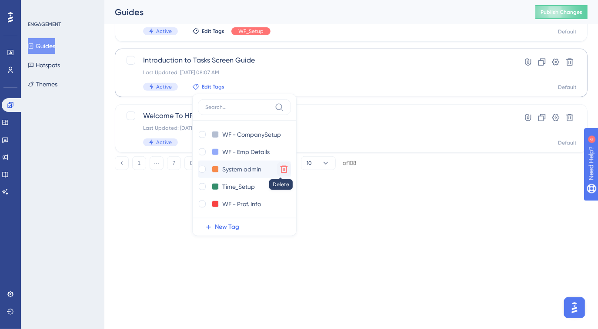
click at [280, 169] on icon at bounding box center [283, 169] width 9 height 9
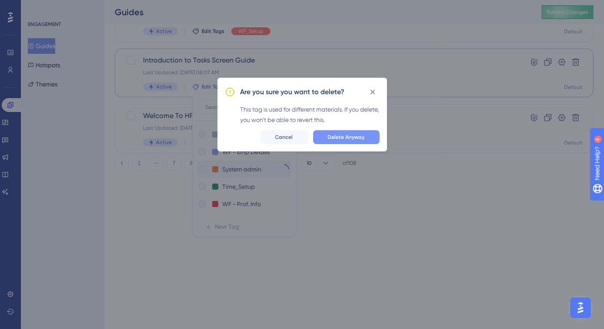
click at [326, 141] on button "Delete Anyway" at bounding box center [346, 137] width 66 height 14
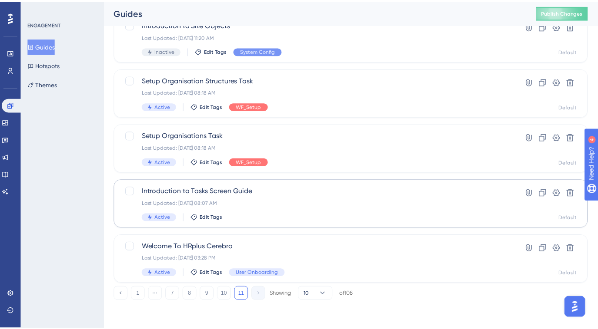
scroll to position [233, 0]
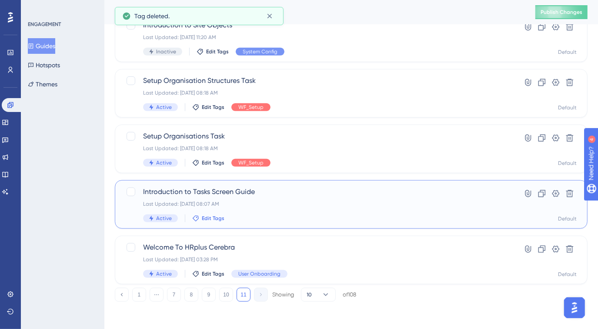
click at [207, 218] on span "Edit Tags" at bounding box center [213, 218] width 23 height 7
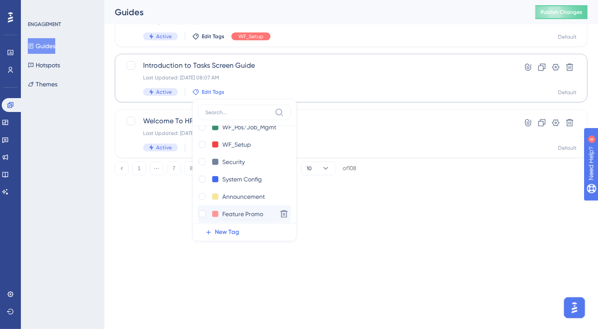
scroll to position [151, 0]
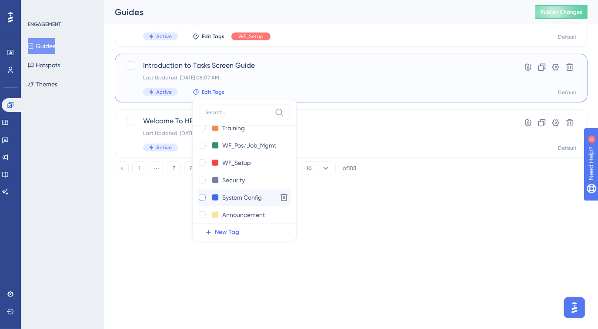
click at [202, 197] on div at bounding box center [202, 197] width 7 height 7
checkbox input "true"
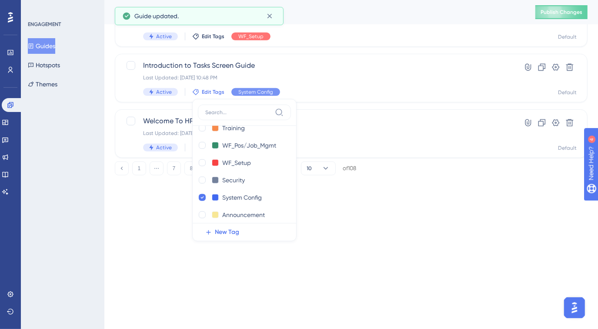
click at [77, 200] on div "ENGAGEMENT Guides Hotspots Themes" at bounding box center [62, 164] width 83 height 329
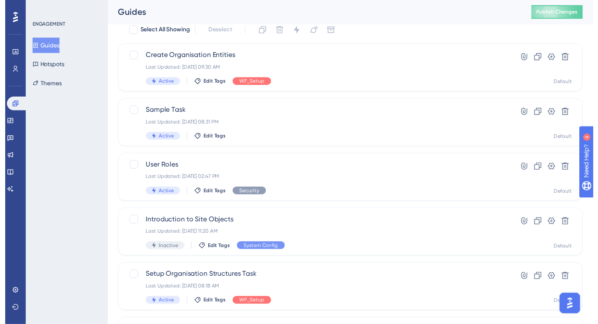
scroll to position [0, 0]
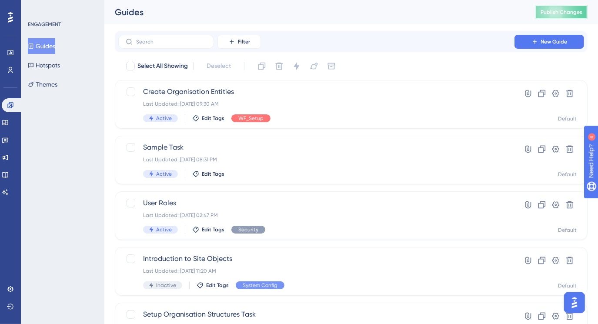
click at [566, 13] on span "Publish Changes" at bounding box center [561, 12] width 42 height 7
click at [163, 43] on input "text" at bounding box center [171, 42] width 70 height 6
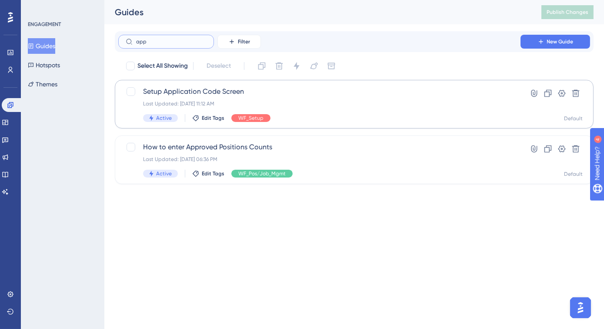
type input "app"
click at [202, 92] on span "Setup Application Code Screen" at bounding box center [319, 91] width 352 height 10
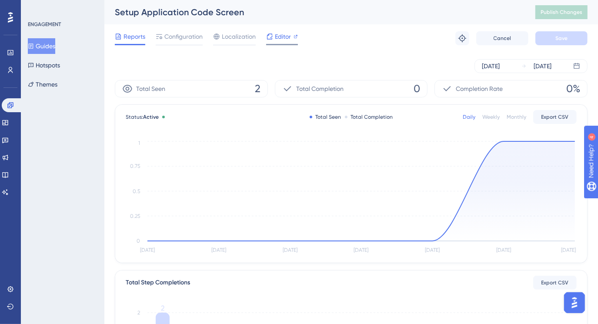
click at [277, 33] on span "Editor" at bounding box center [283, 36] width 16 height 10
